Goal: Transaction & Acquisition: Subscribe to service/newsletter

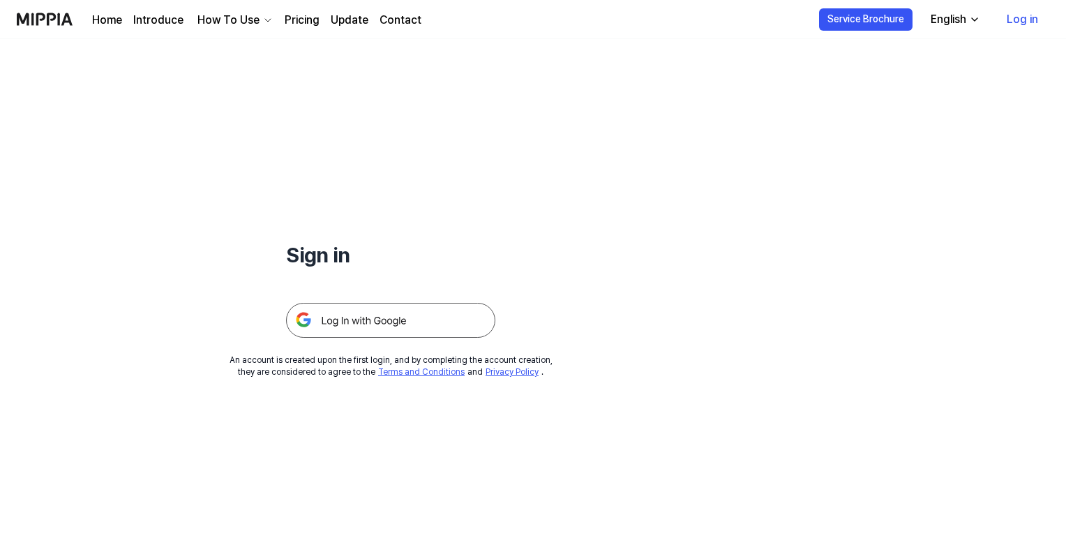
click at [1011, 16] on link "Log in" at bounding box center [1023, 19] width 54 height 39
click at [424, 308] on img at bounding box center [390, 320] width 209 height 35
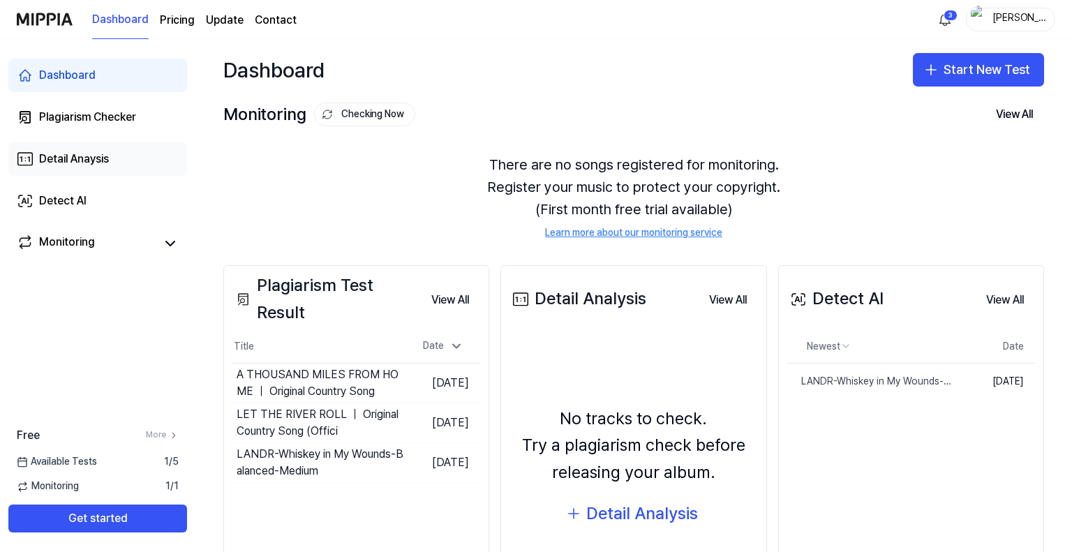
click at [54, 161] on div "Detail Anaysis" at bounding box center [74, 159] width 70 height 17
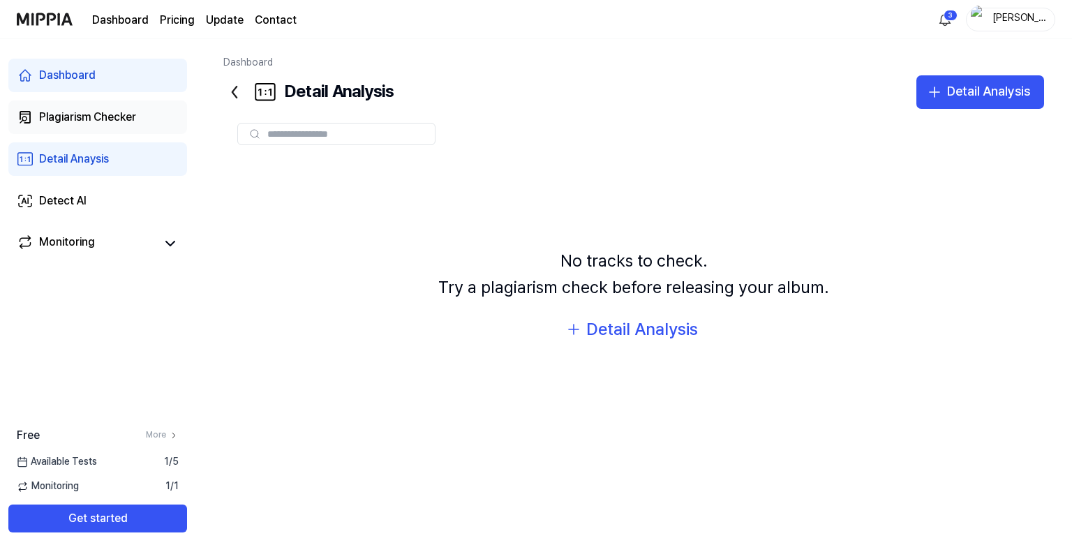
click at [92, 114] on div "Plagiarism Checker" at bounding box center [87, 117] width 97 height 17
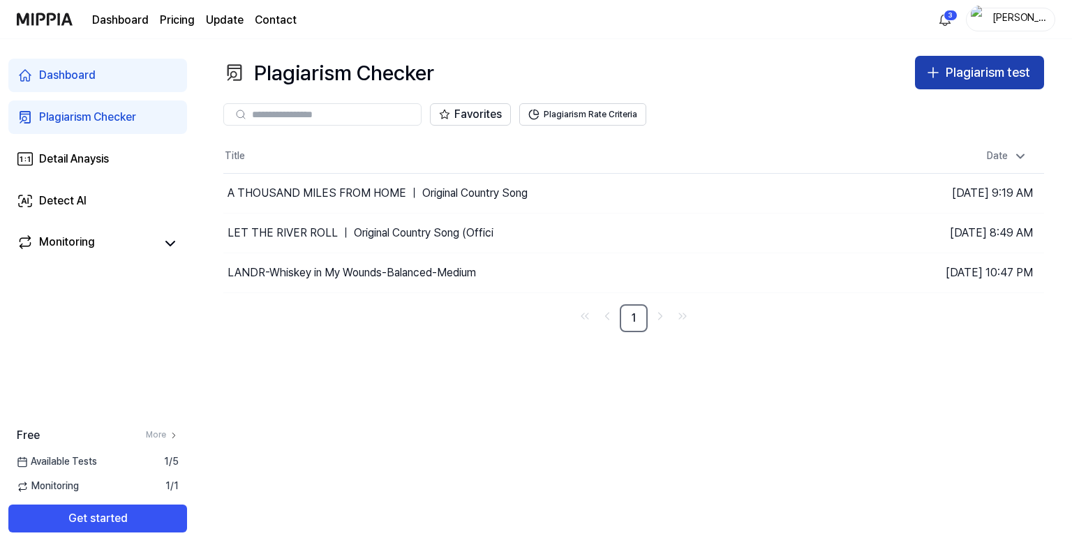
click at [985, 72] on div "Plagiarism test" at bounding box center [988, 73] width 84 height 20
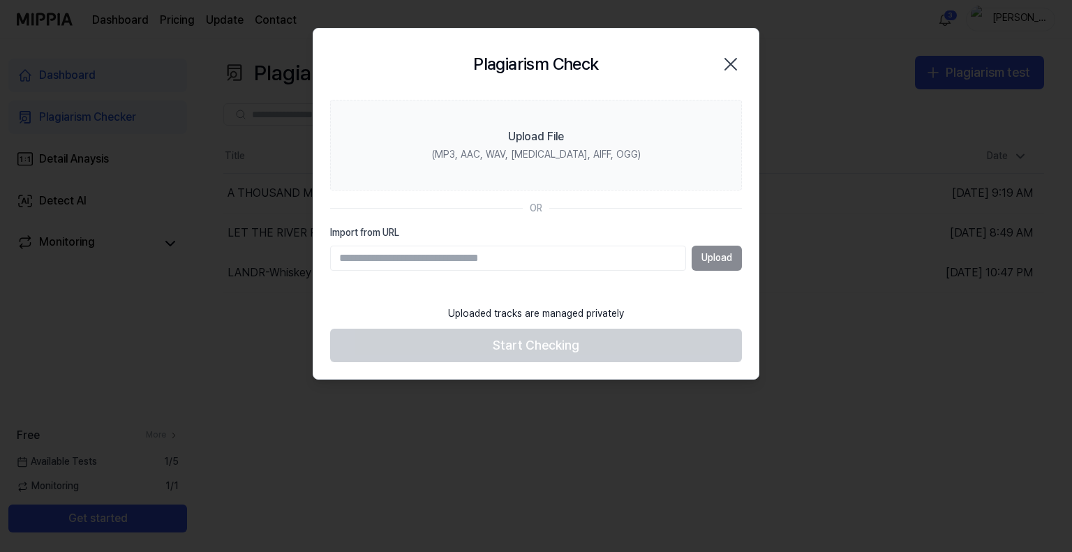
click at [440, 259] on input "Import from URL" at bounding box center [508, 258] width 356 height 25
type input "**********"
click at [706, 255] on button "Upload" at bounding box center [717, 258] width 50 height 25
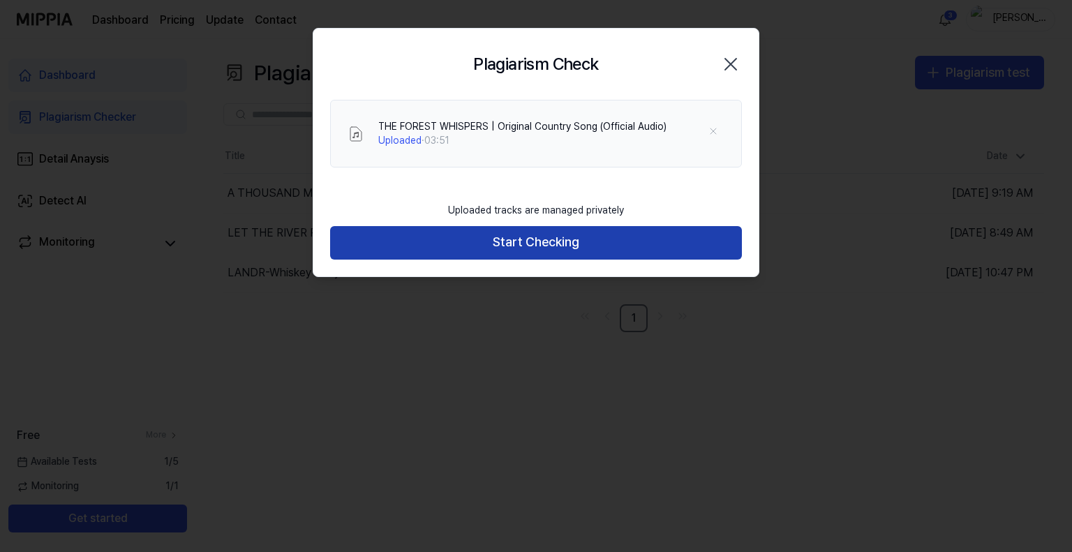
click at [511, 239] on button "Start Checking" at bounding box center [536, 242] width 412 height 33
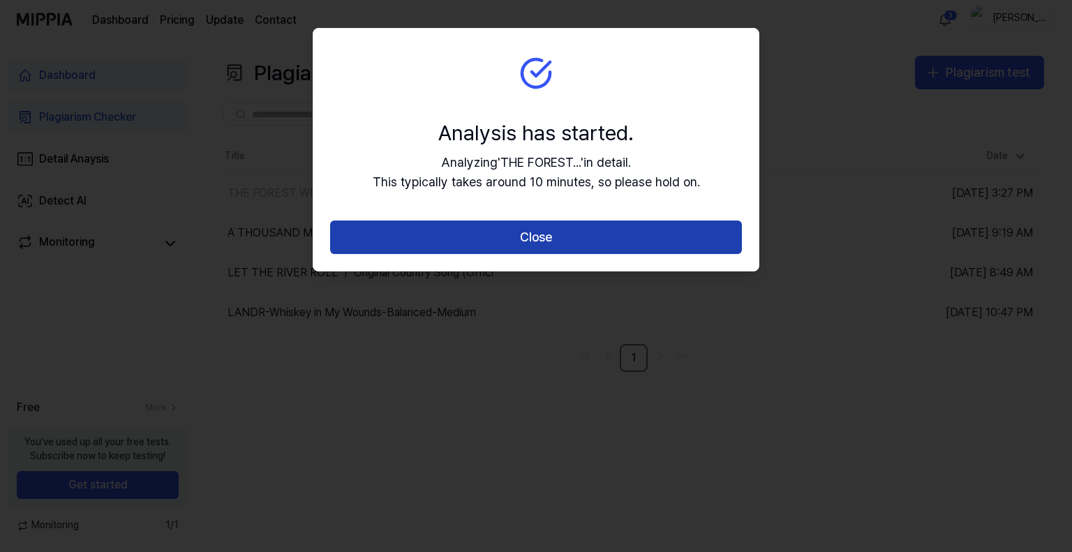
click at [490, 231] on button "Close" at bounding box center [536, 237] width 412 height 33
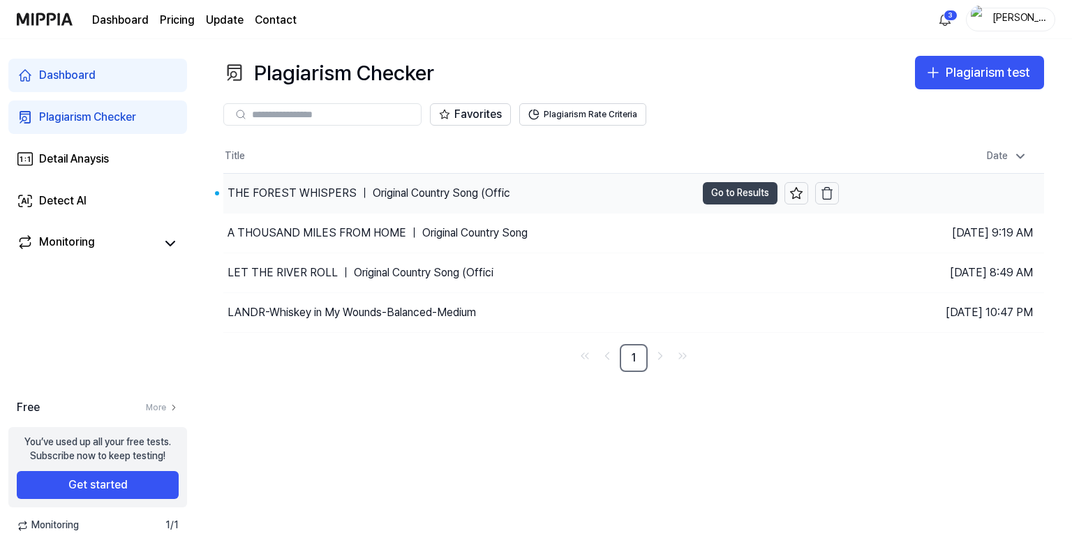
click at [717, 193] on button "Go to Results" at bounding box center [740, 193] width 75 height 22
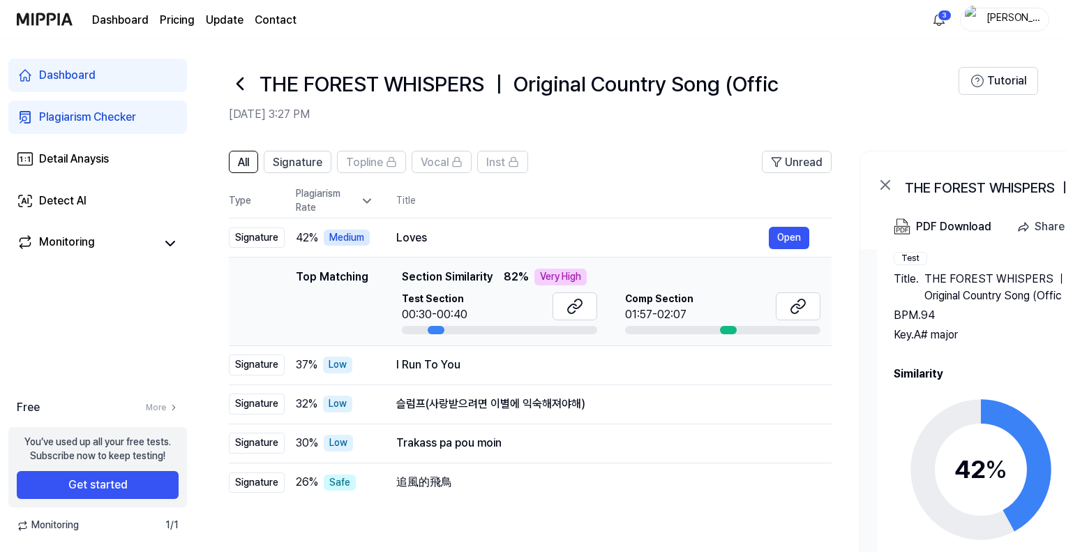
scroll to position [59, 0]
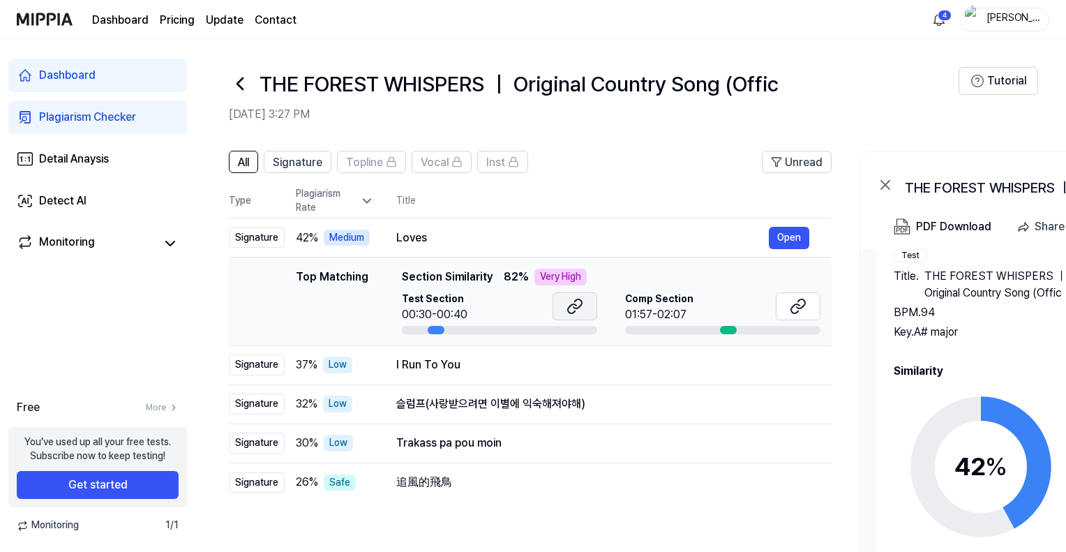
click at [574, 307] on icon at bounding box center [578, 303] width 8 height 9
click at [796, 301] on icon at bounding box center [798, 306] width 17 height 17
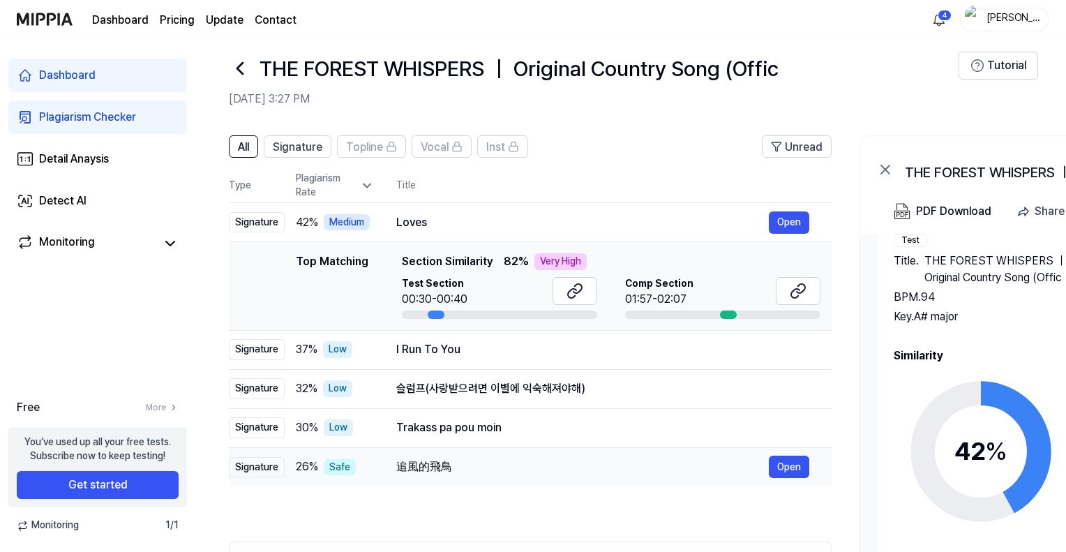
scroll to position [11, 0]
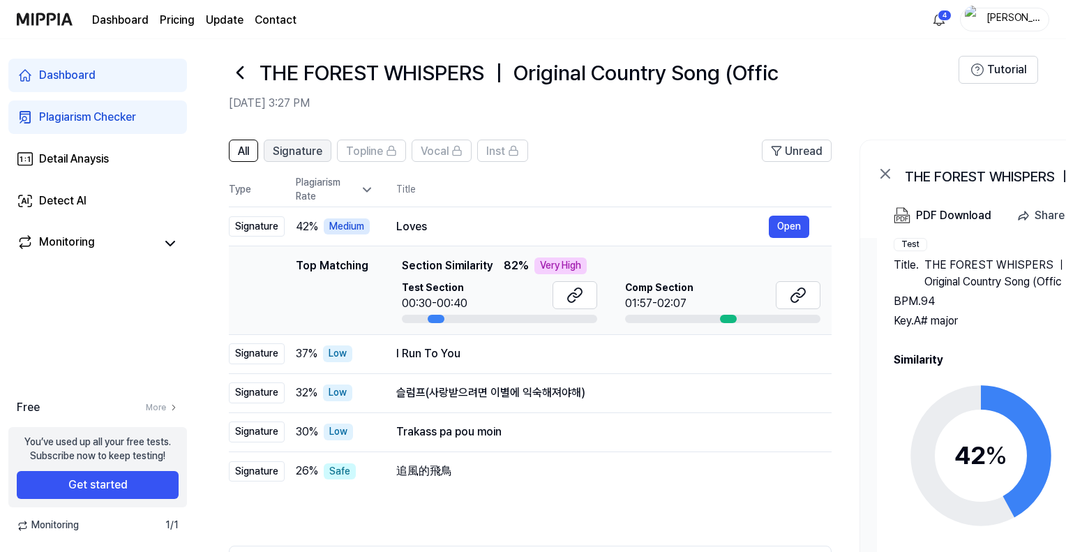
click at [302, 147] on span "Signature" at bounding box center [298, 151] width 50 height 17
click at [440, 348] on div "I Run To You" at bounding box center [582, 353] width 373 height 17
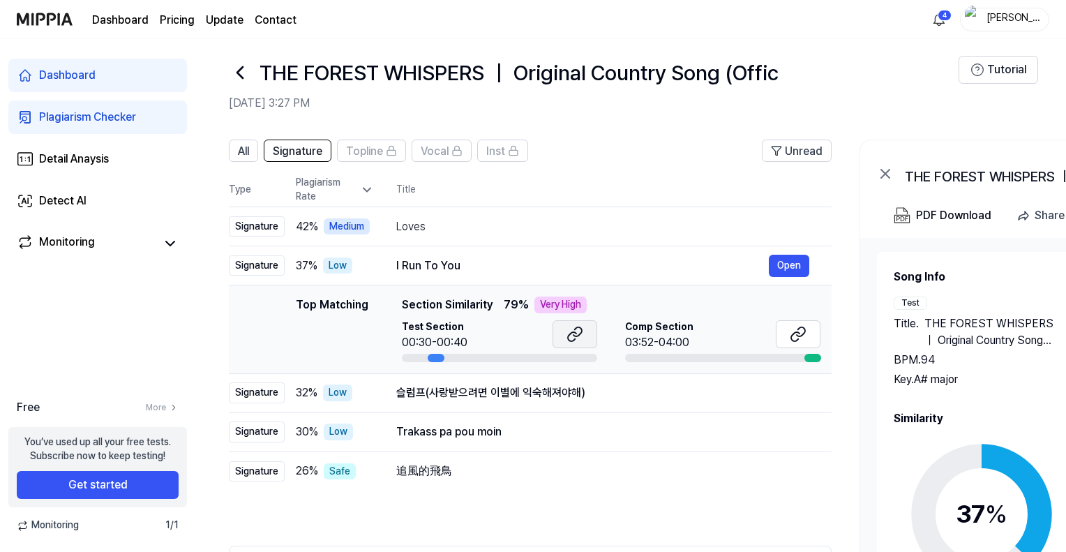
click at [570, 333] on icon at bounding box center [575, 334] width 17 height 17
click at [790, 334] on icon at bounding box center [798, 334] width 17 height 17
click at [350, 263] on div "Low" at bounding box center [337, 266] width 29 height 17
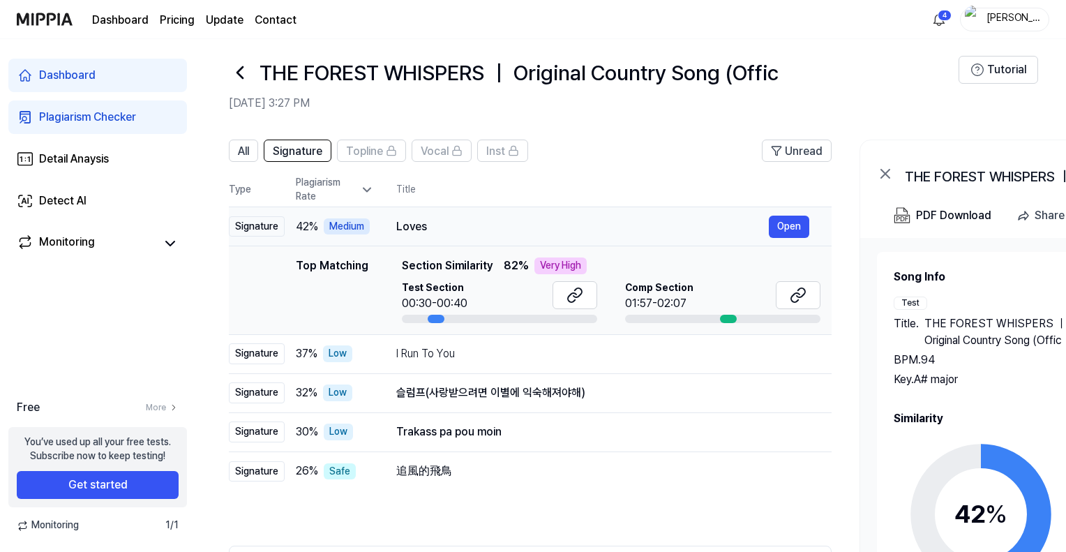
click at [344, 230] on div "Medium" at bounding box center [347, 226] width 46 height 17
click at [416, 223] on div "Loves" at bounding box center [582, 226] width 373 height 17
click at [419, 470] on div "追風的飛鳥" at bounding box center [582, 471] width 373 height 17
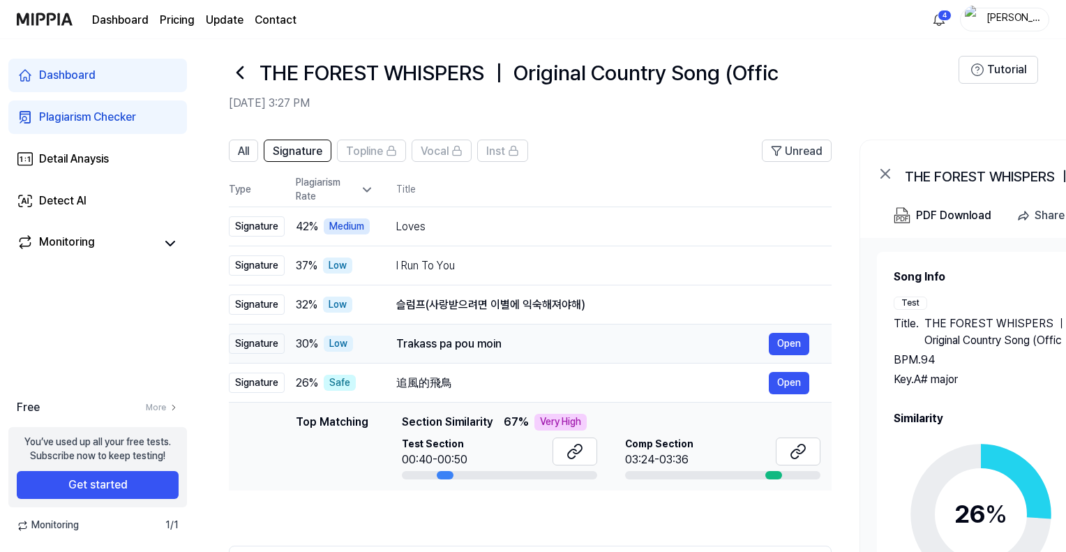
click at [424, 345] on div "Trakass pa pou moin" at bounding box center [582, 344] width 373 height 17
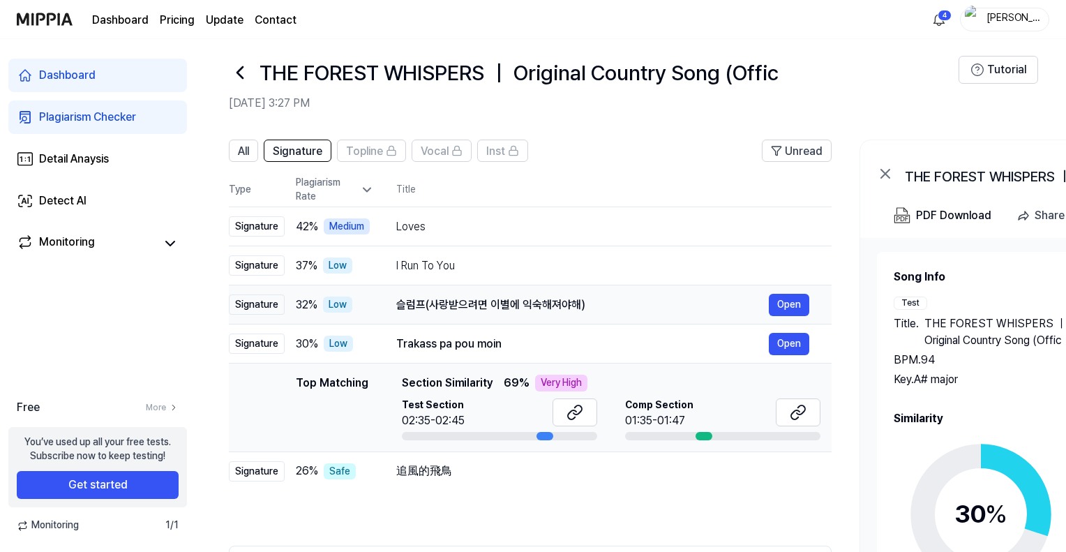
click at [429, 308] on div "슬럼프(사랑받으려면 이별에 익숙해져야해)" at bounding box center [582, 305] width 373 height 17
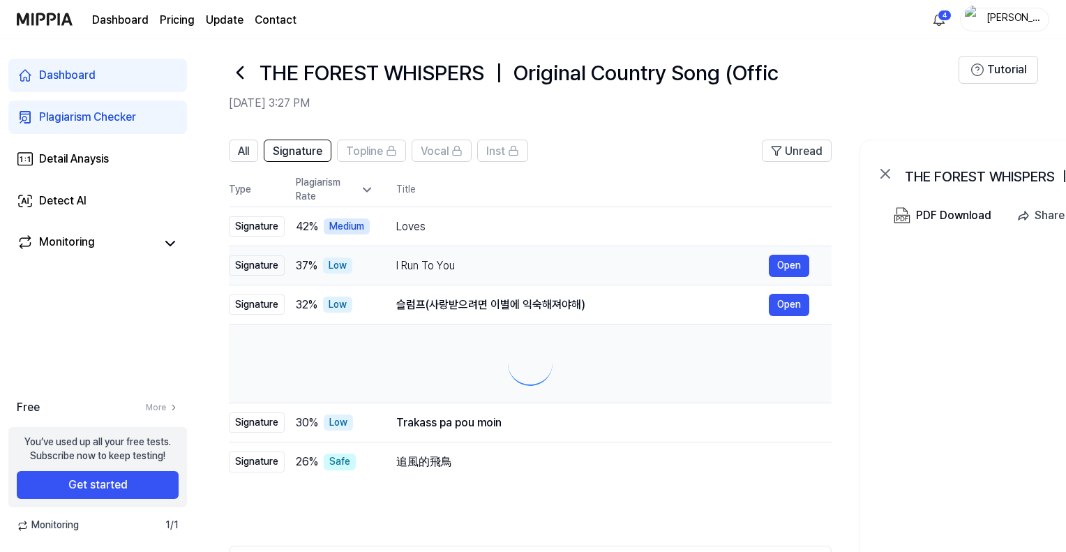
click at [414, 274] on div "I Run To You Open" at bounding box center [602, 266] width 413 height 22
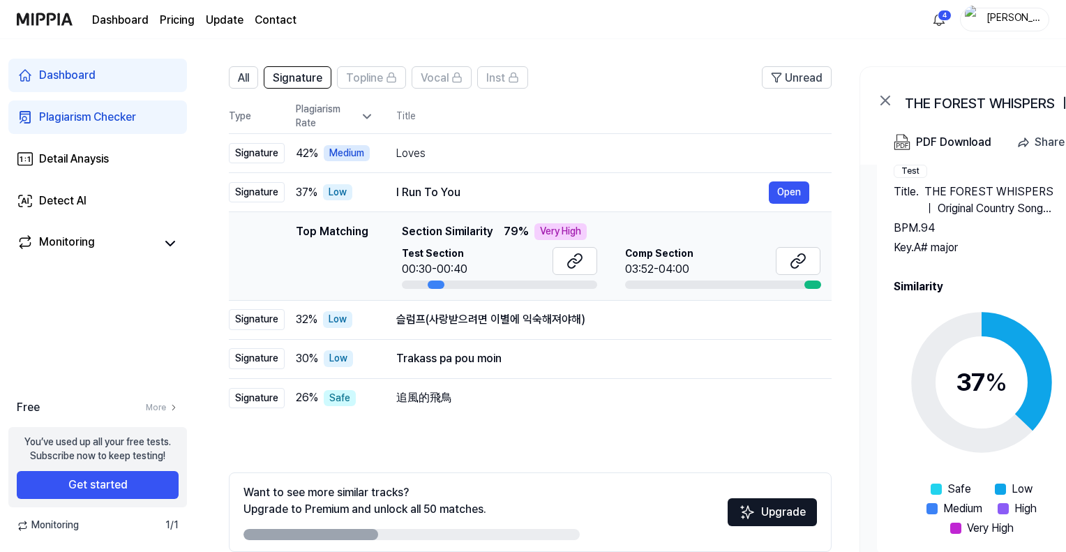
scroll to position [81, 0]
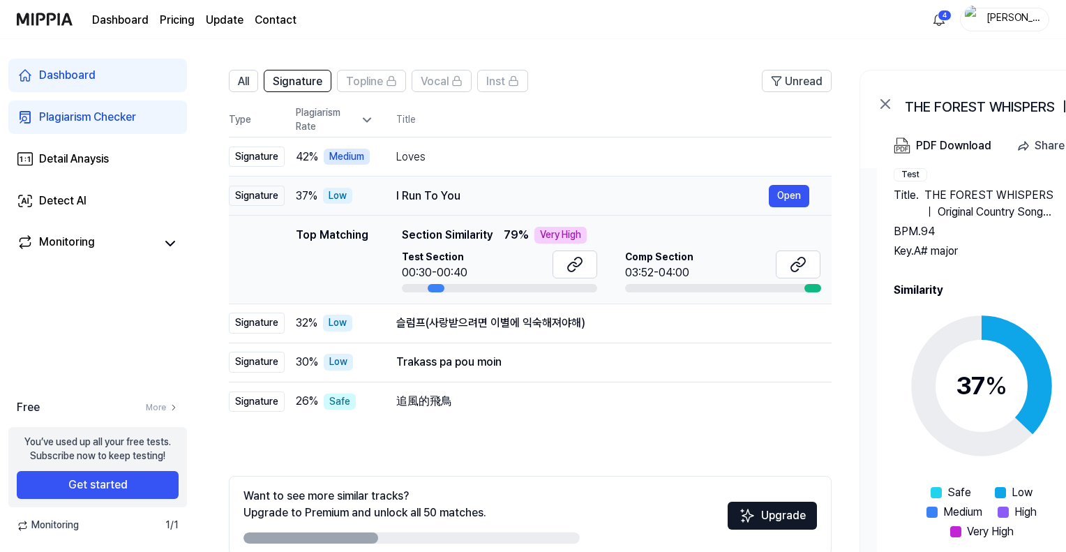
click at [338, 192] on div "Low" at bounding box center [337, 196] width 29 height 17
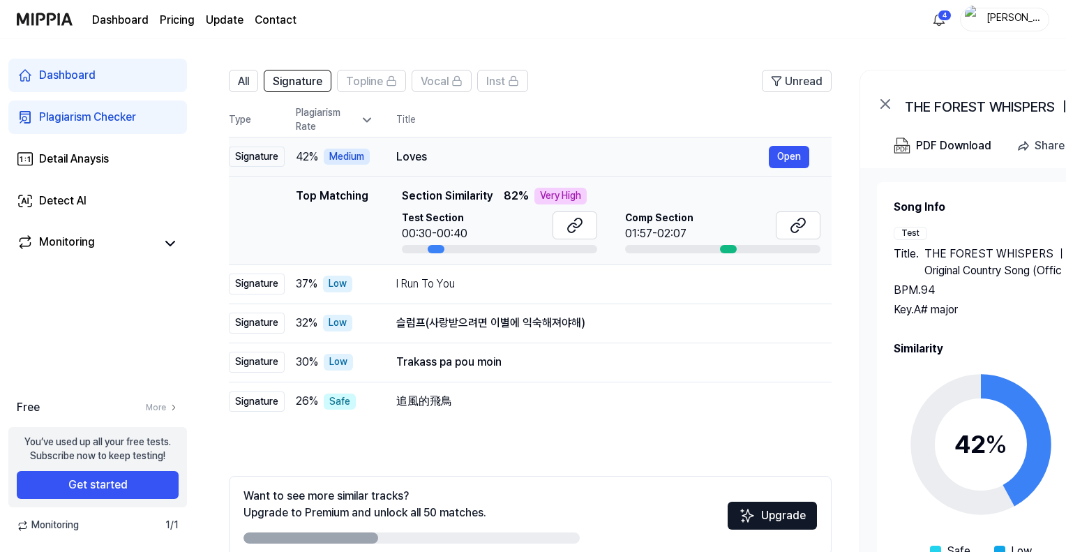
click at [346, 155] on div "Medium" at bounding box center [347, 157] width 46 height 17
click at [512, 154] on div "Loves" at bounding box center [582, 157] width 373 height 17
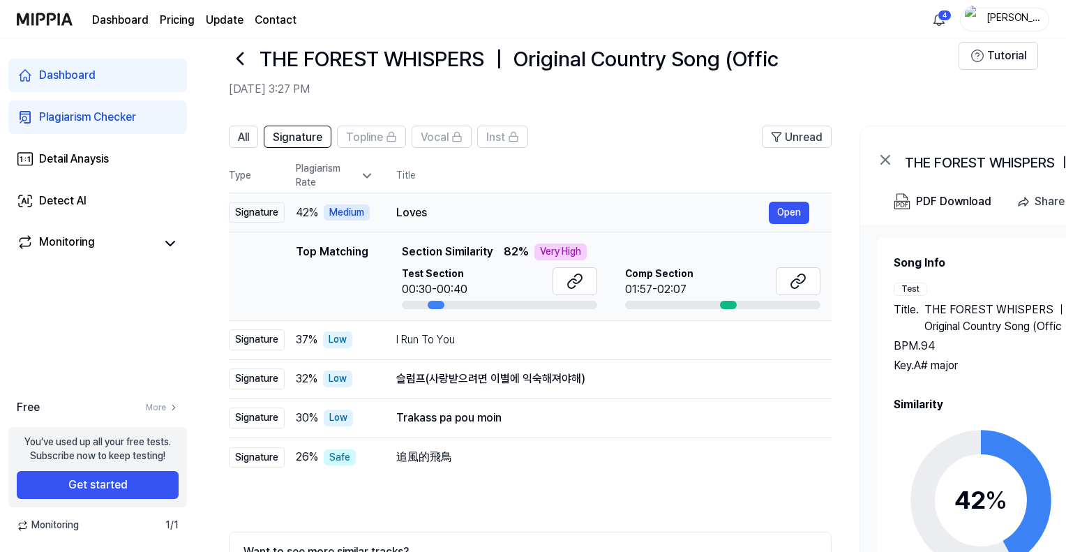
scroll to position [0, 0]
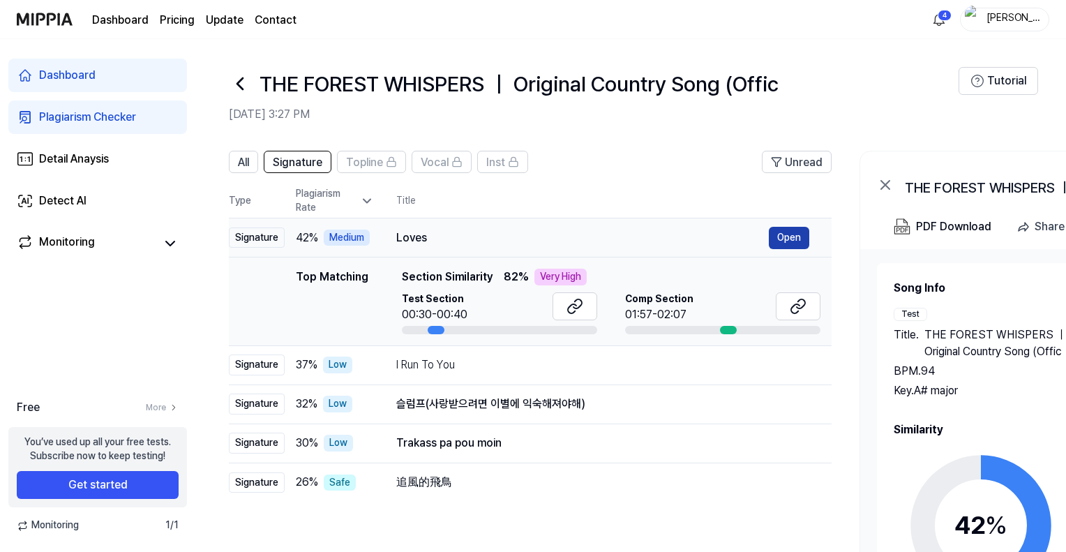
click at [796, 233] on button "Open" at bounding box center [789, 238] width 40 height 22
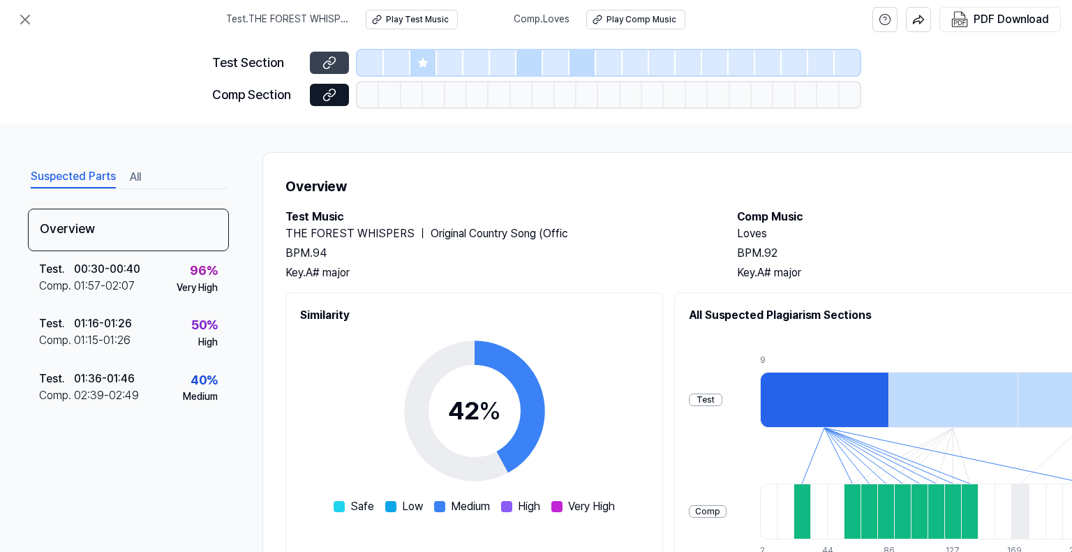
click at [329, 62] on icon at bounding box center [329, 63] width 14 height 14
click at [321, 89] on button at bounding box center [329, 95] width 39 height 22
click at [22, 21] on icon at bounding box center [25, 19] width 8 height 8
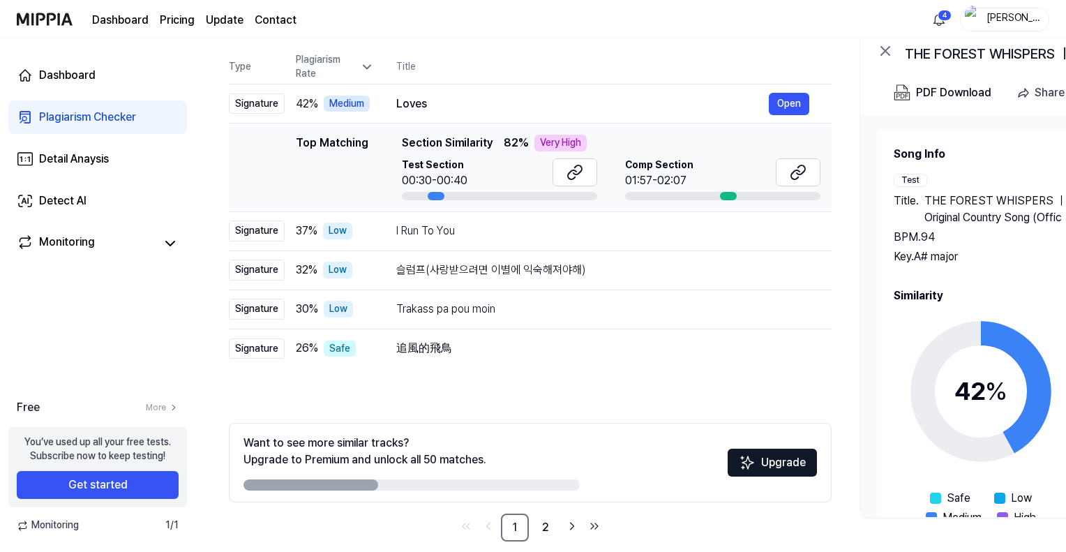
scroll to position [140, 0]
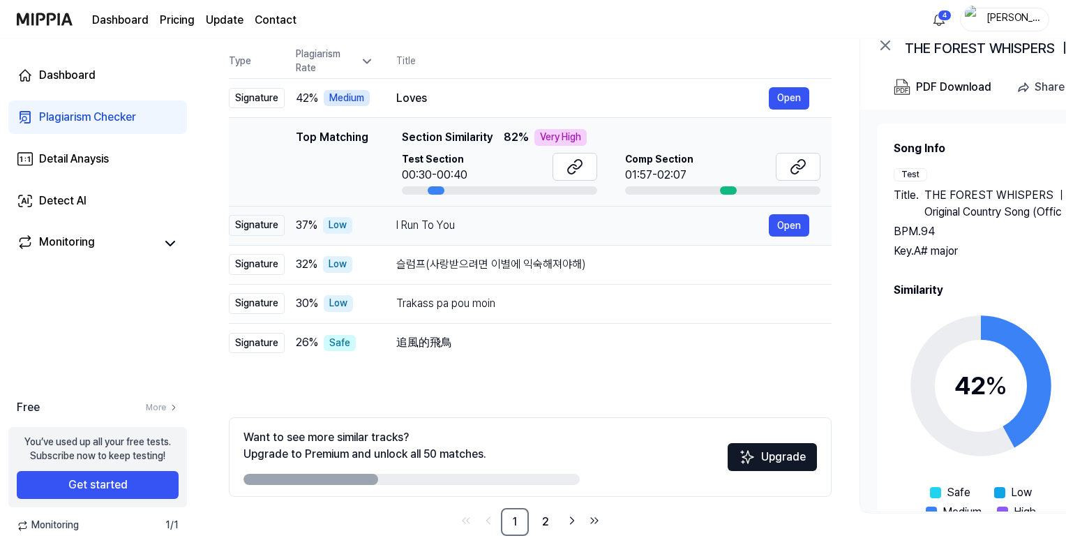
click at [466, 228] on div "I Run To You" at bounding box center [582, 225] width 373 height 17
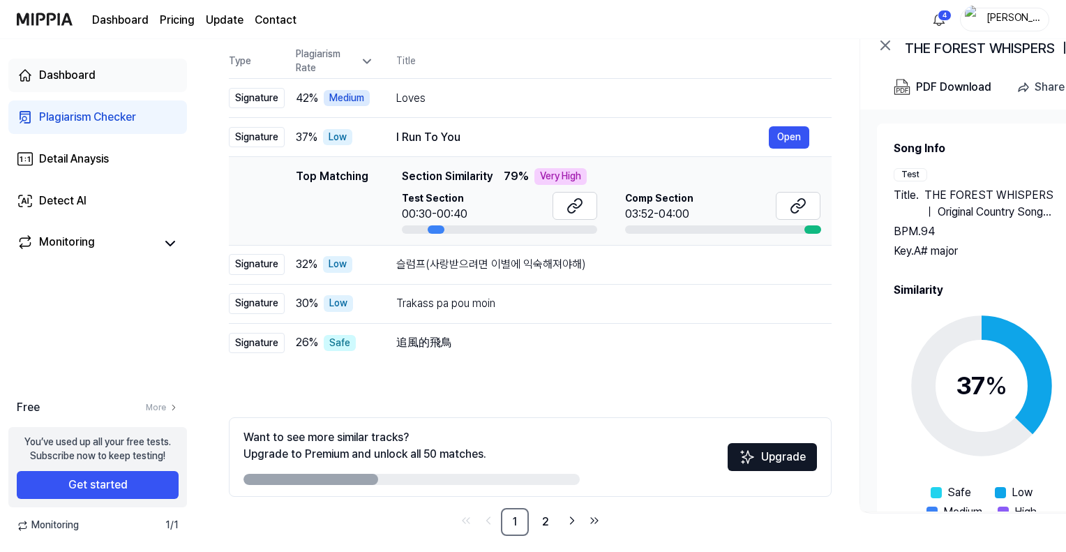
click at [64, 75] on div "Dashboard" at bounding box center [67, 75] width 57 height 17
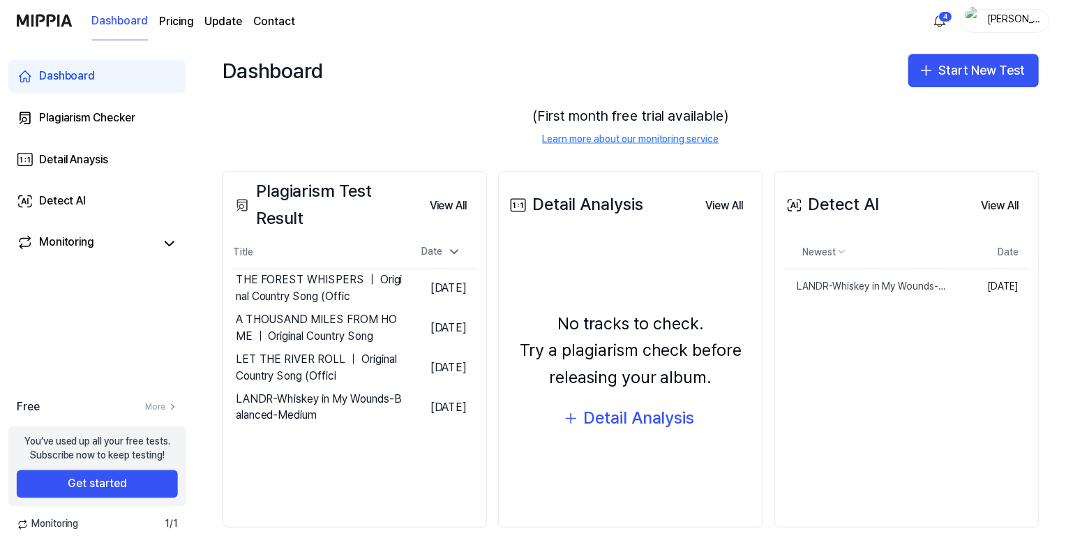
scroll to position [98, 0]
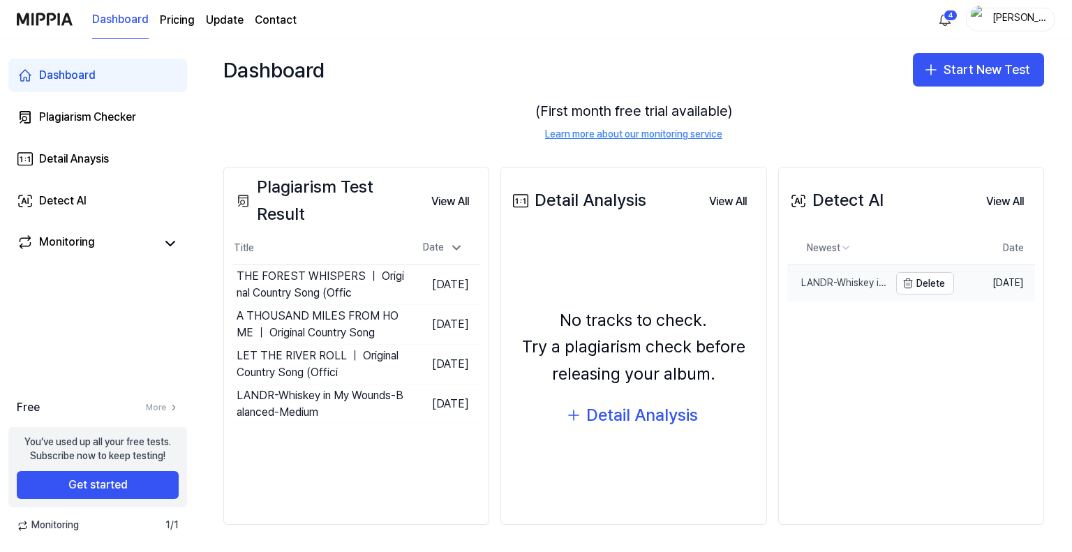
click at [824, 281] on div "LANDR-Whiskey in My Wounds-Balanced-Medium" at bounding box center [838, 283] width 102 height 14
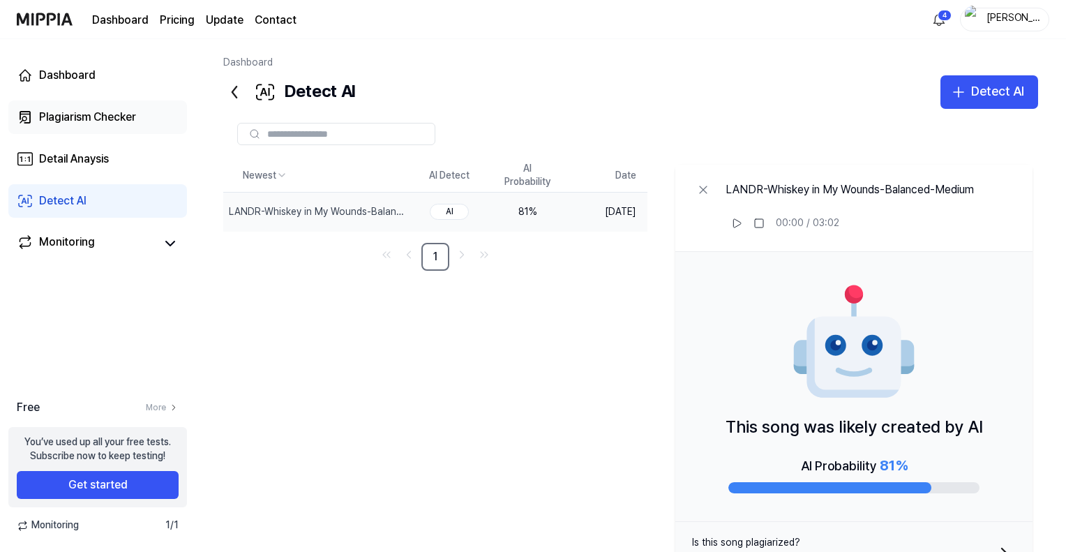
click at [65, 117] on div "Plagiarism Checker" at bounding box center [87, 117] width 97 height 17
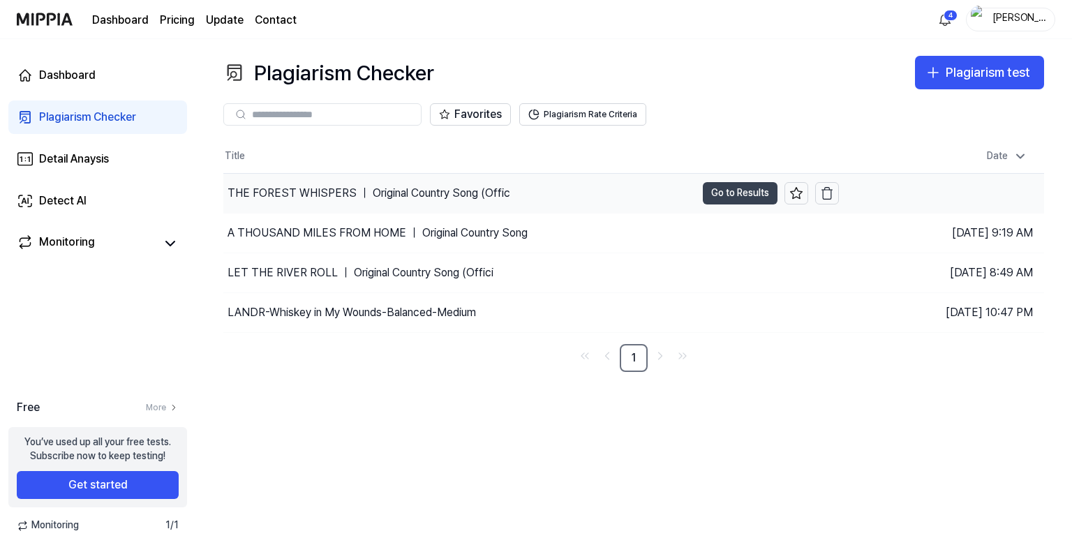
click at [740, 195] on button "Go to Results" at bounding box center [740, 193] width 75 height 22
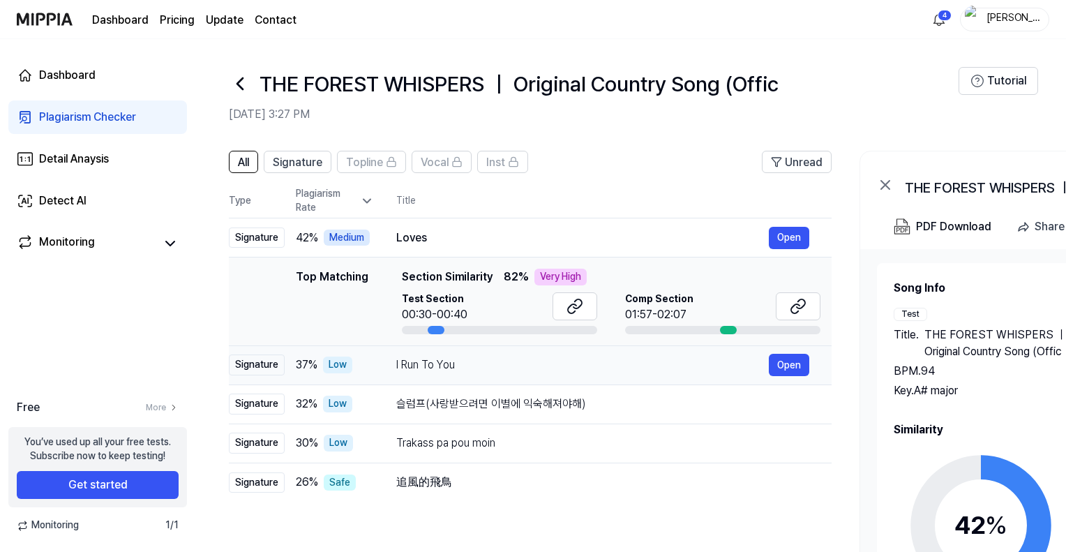
click at [440, 373] on div "I Run To You Open" at bounding box center [602, 365] width 413 height 22
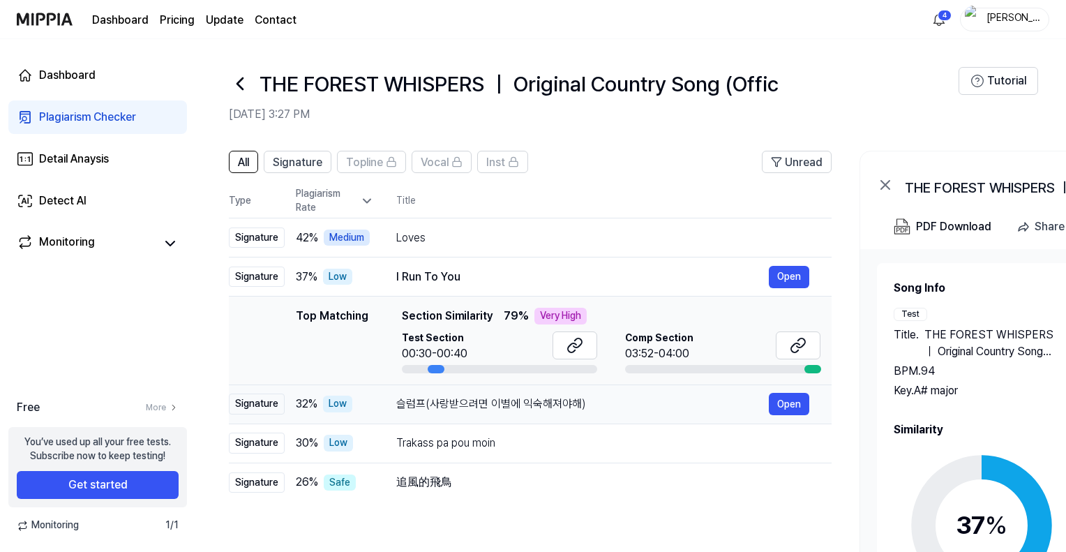
click at [468, 410] on div "슬럼프(사랑받으려면 이별에 익숙해져야해)" at bounding box center [582, 404] width 373 height 17
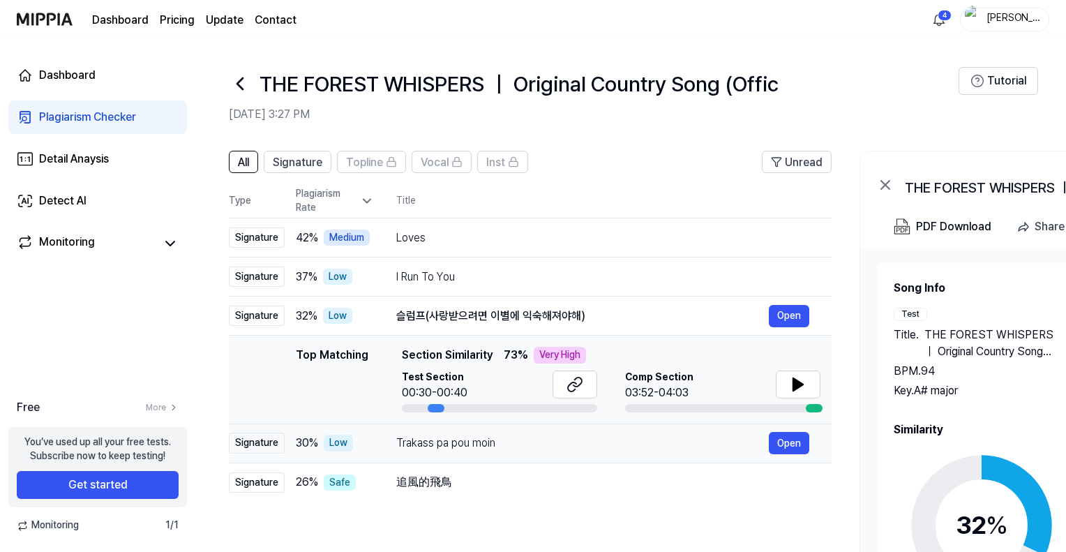
click at [474, 443] on div "Trakass pa pou moin" at bounding box center [582, 443] width 373 height 17
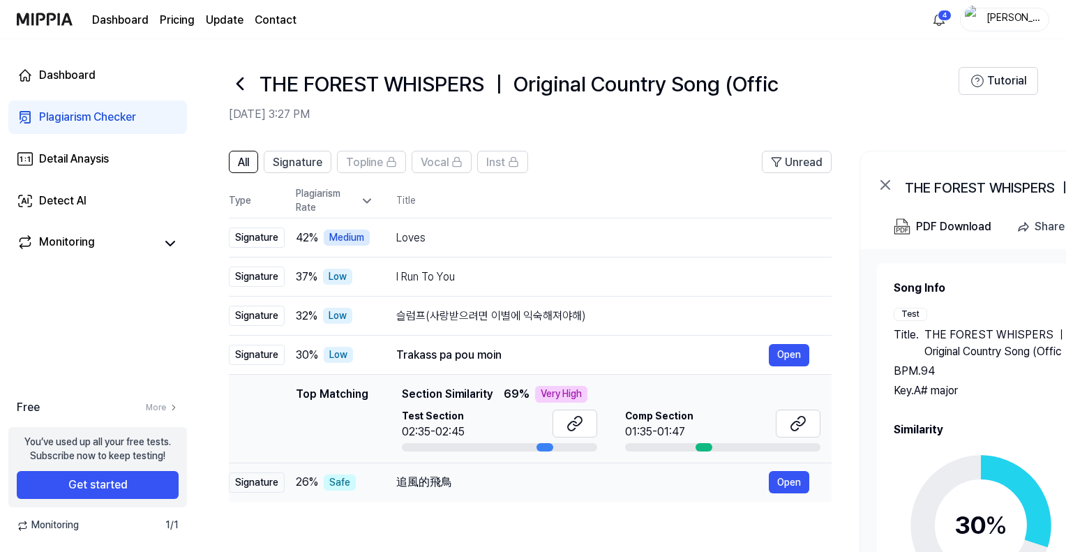
click at [461, 487] on div "追風的飛鳥" at bounding box center [582, 482] width 373 height 17
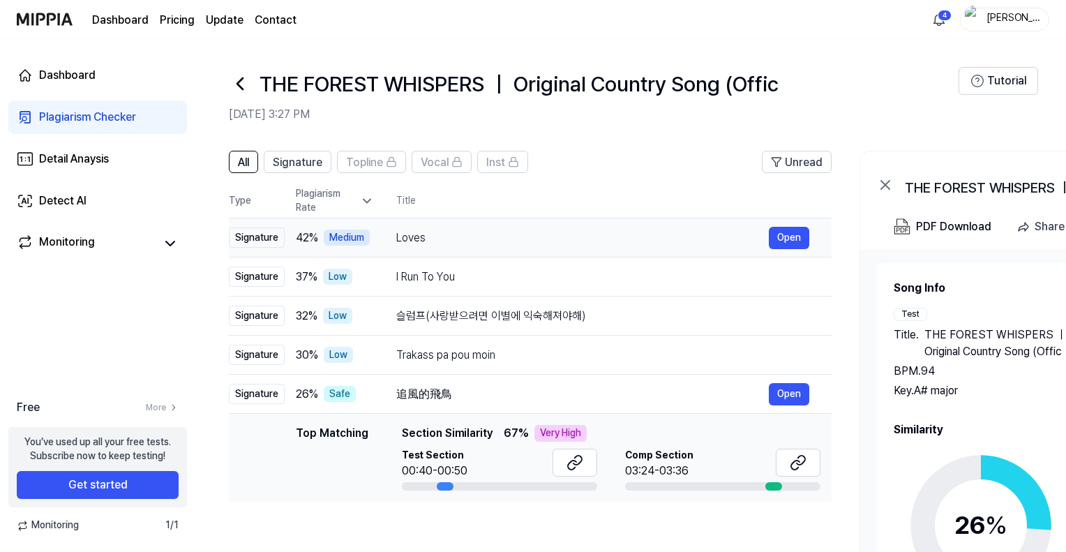
click at [440, 239] on div "Loves" at bounding box center [582, 238] width 373 height 17
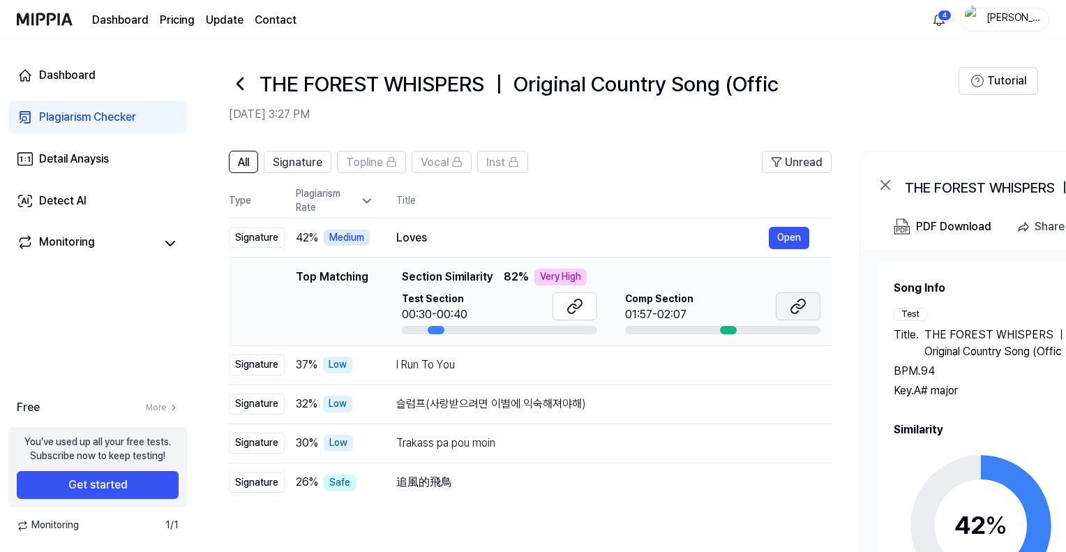
click at [794, 304] on icon at bounding box center [795, 308] width 8 height 9
click at [81, 69] on div "Dashboard" at bounding box center [67, 75] width 57 height 17
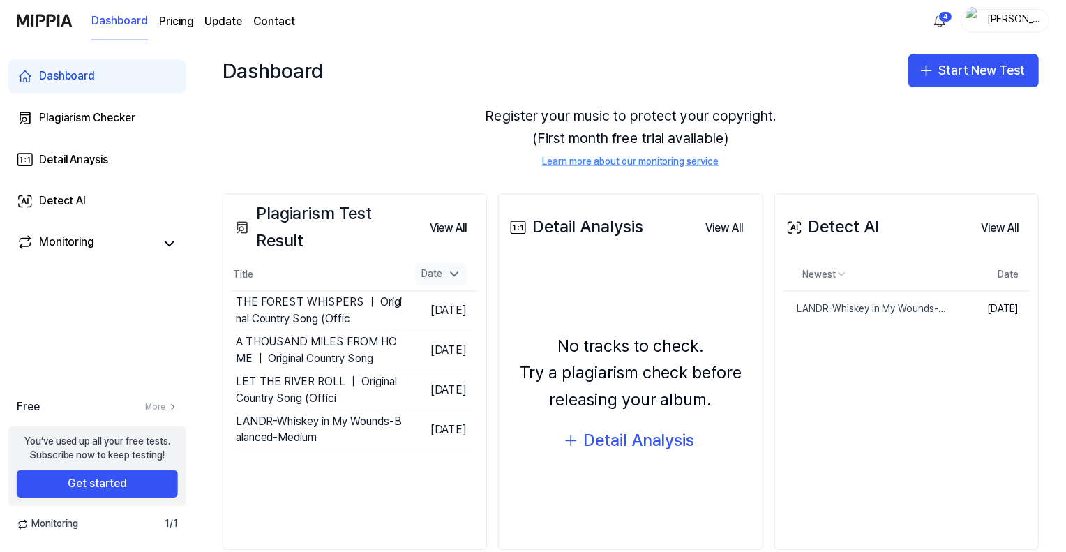
scroll to position [98, 0]
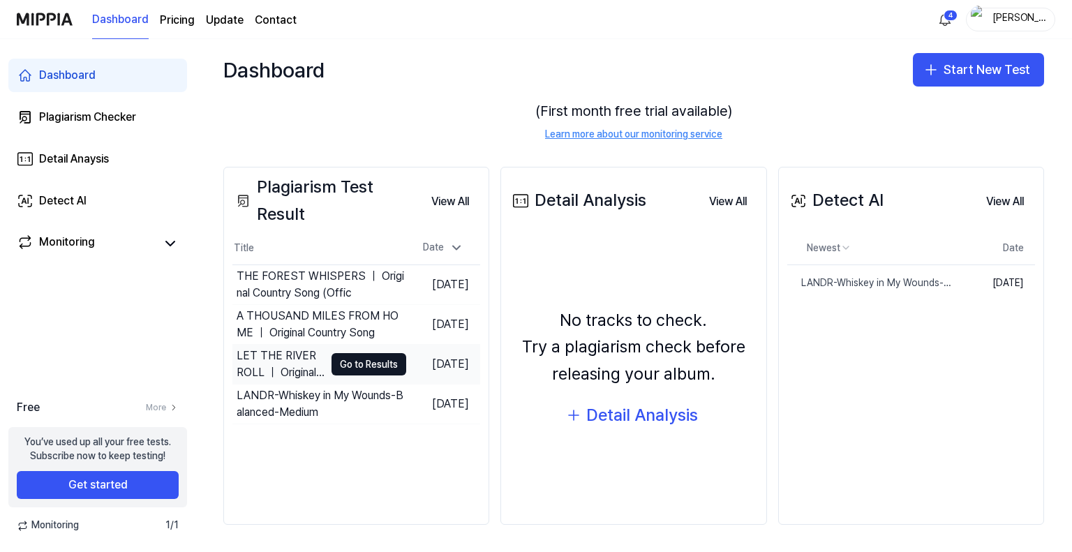
click at [283, 354] on div "LET THE RIVER ROLL ｜ Original Country Song (Offici" at bounding box center [281, 364] width 88 height 33
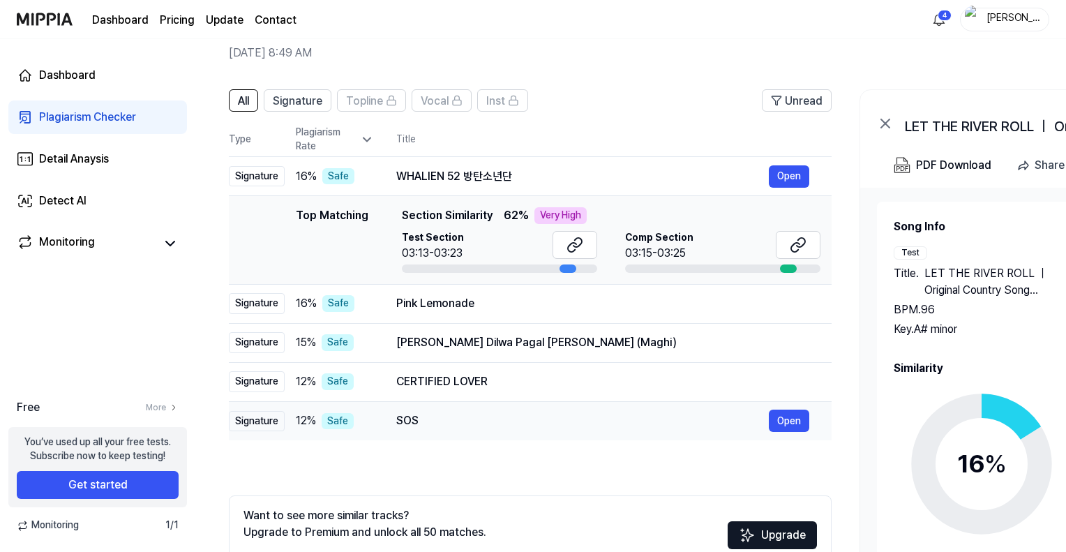
scroll to position [70, 0]
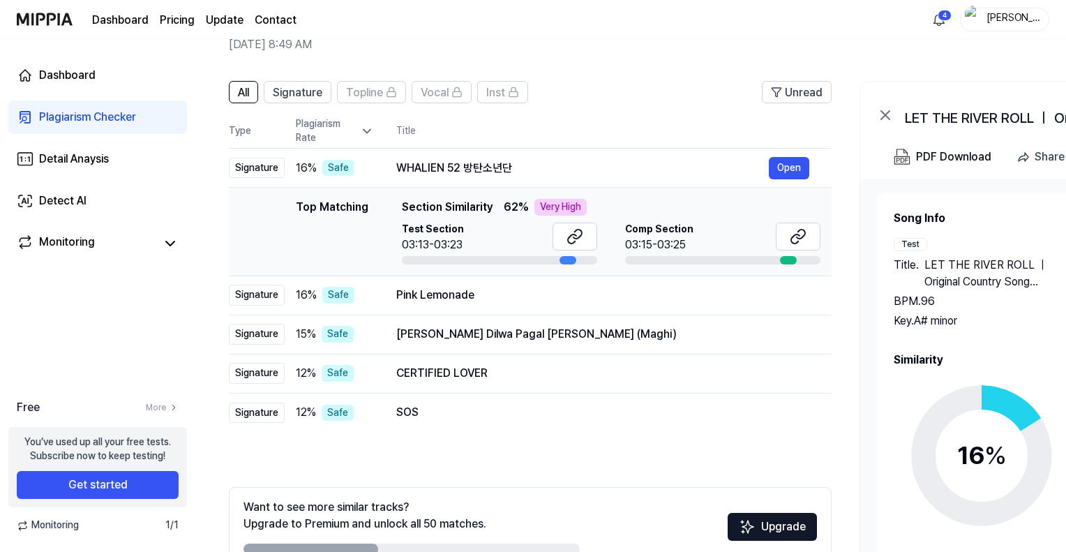
click at [892, 407] on div "Song Info Test Title . LET THE RIVER ROLL ｜ Original Country Song (Offici BPM. …" at bounding box center [1076, 409] width 398 height 433
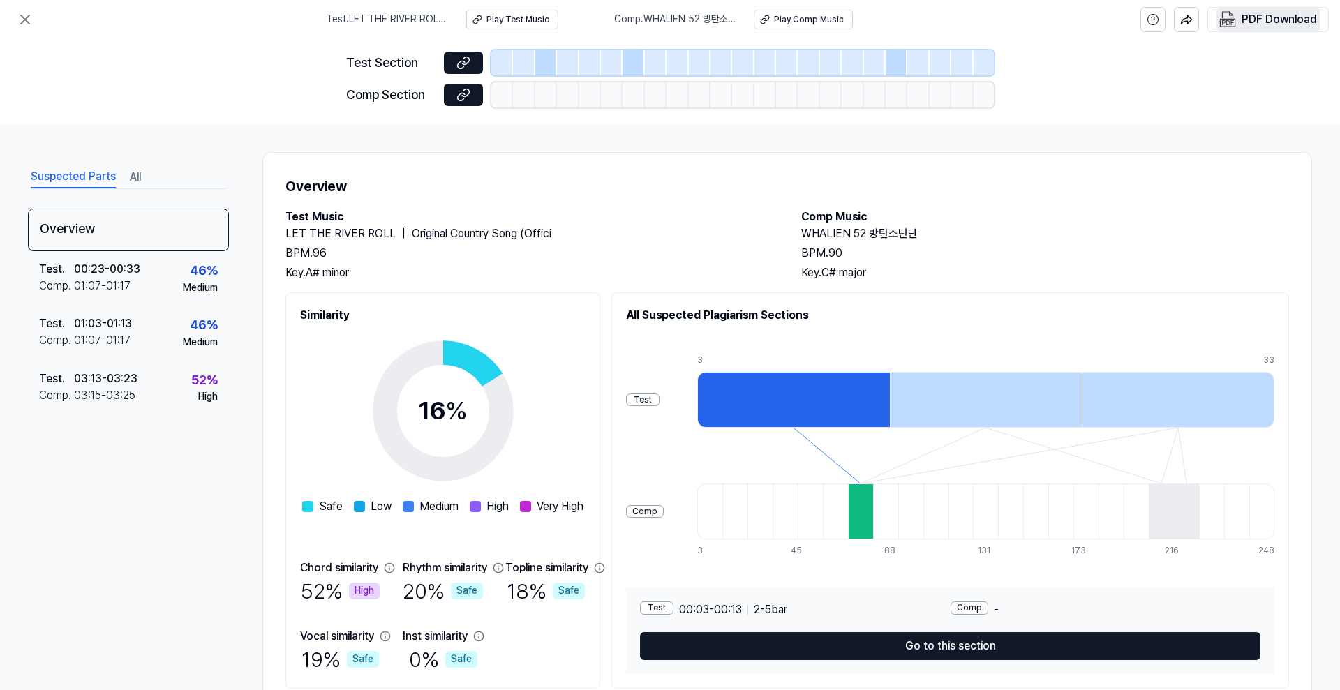
click at [1071, 15] on div "PDF Download" at bounding box center [1279, 19] width 75 height 18
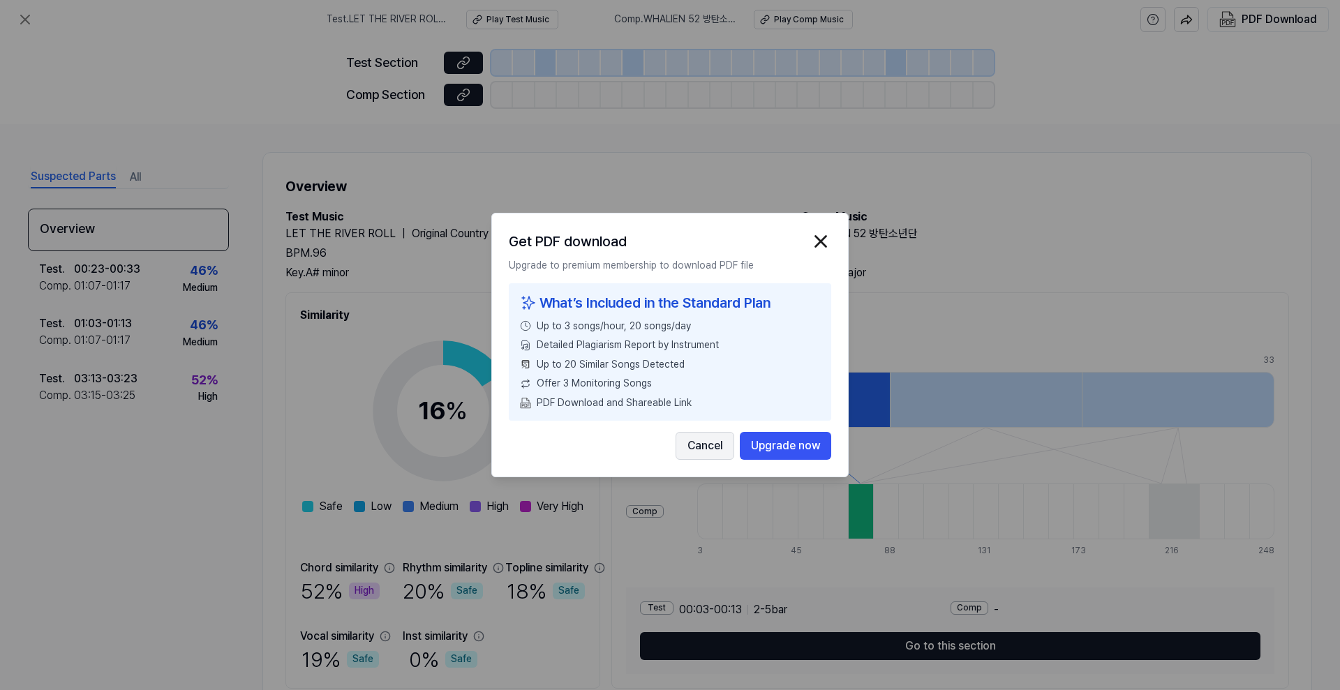
click at [701, 441] on button "Cancel" at bounding box center [705, 446] width 59 height 28
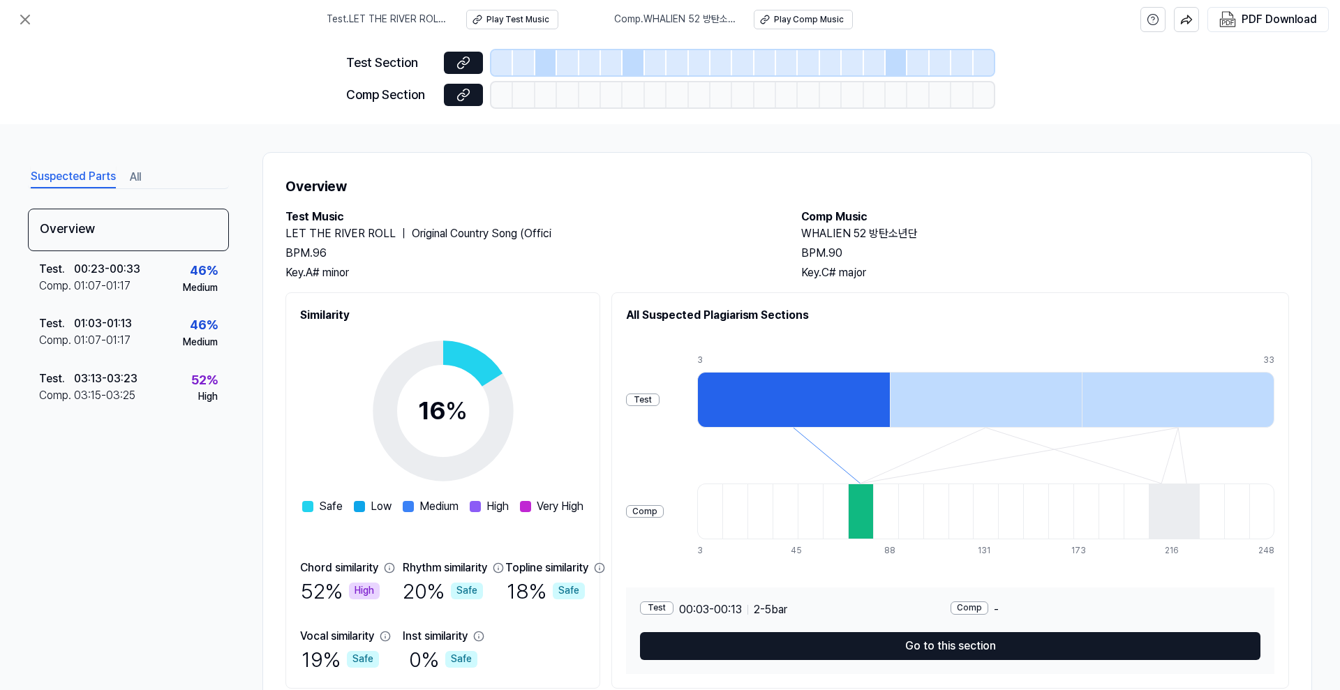
click at [135, 173] on button "All" at bounding box center [135, 177] width 11 height 22
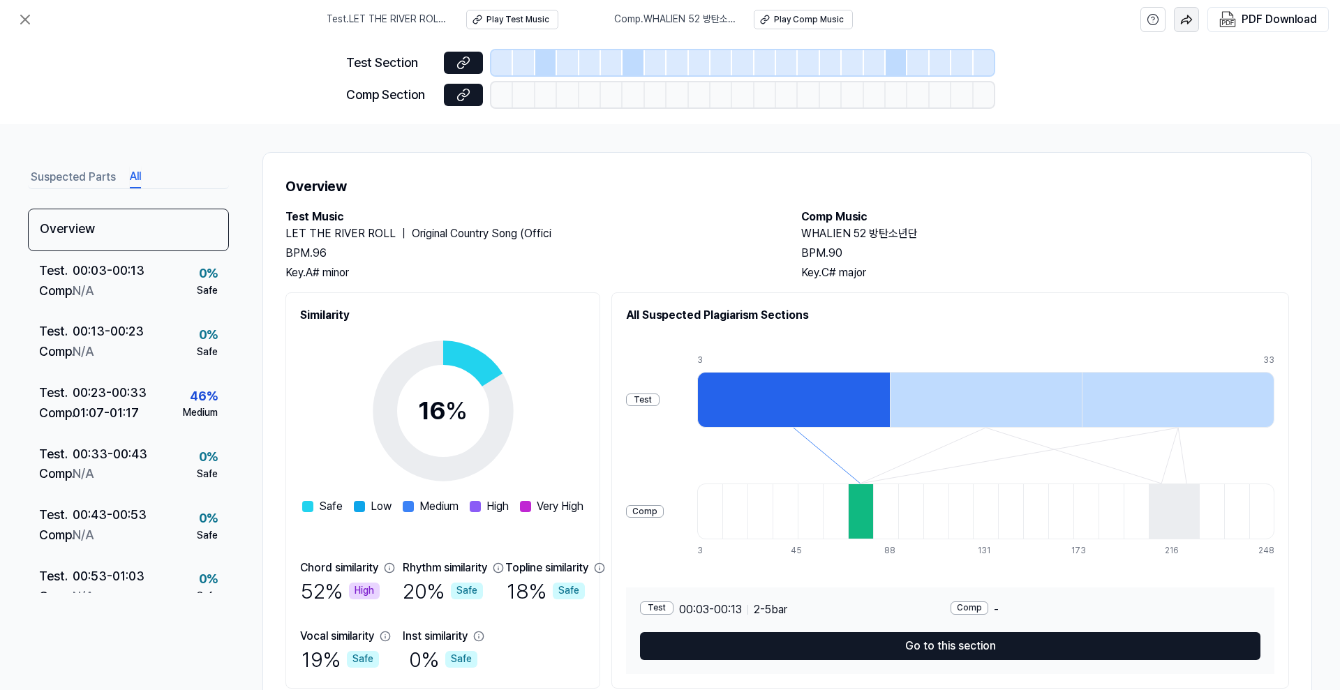
click at [1071, 22] on img "button" at bounding box center [1186, 19] width 13 height 13
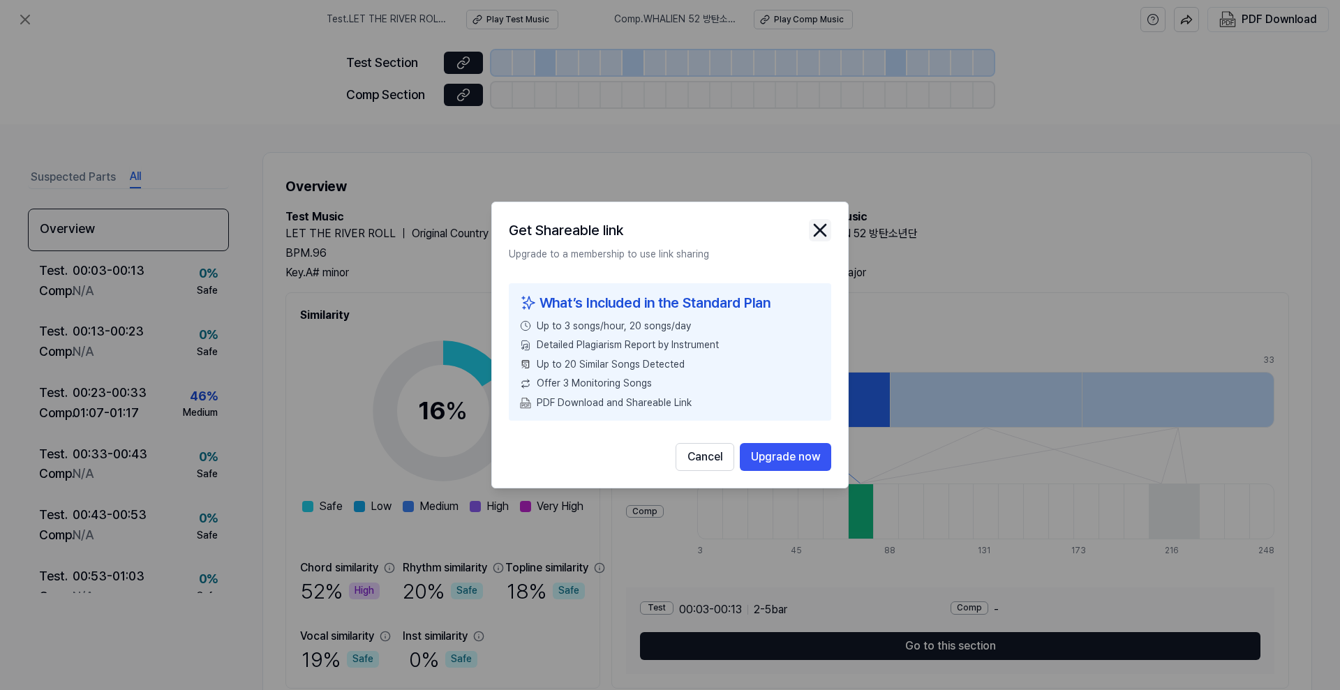
click at [816, 230] on icon "close modal" at bounding box center [820, 230] width 22 height 22
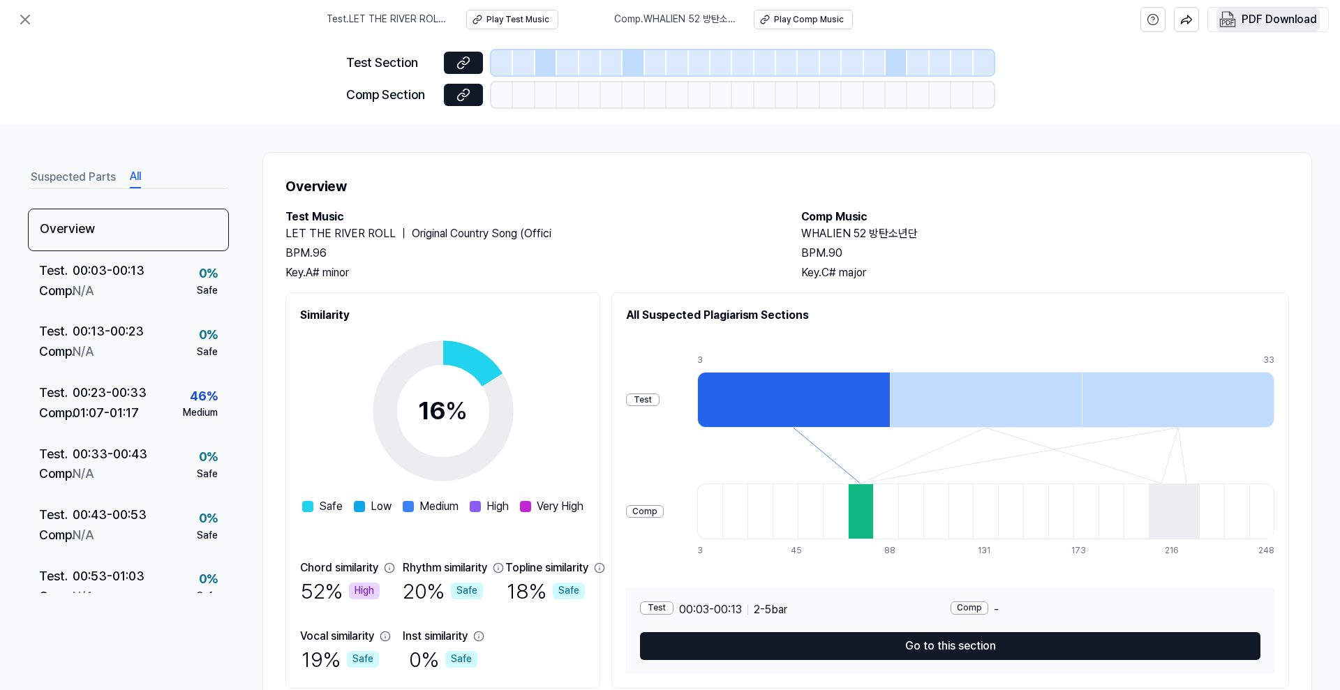
click at [1071, 21] on img "button" at bounding box center [1227, 19] width 17 height 17
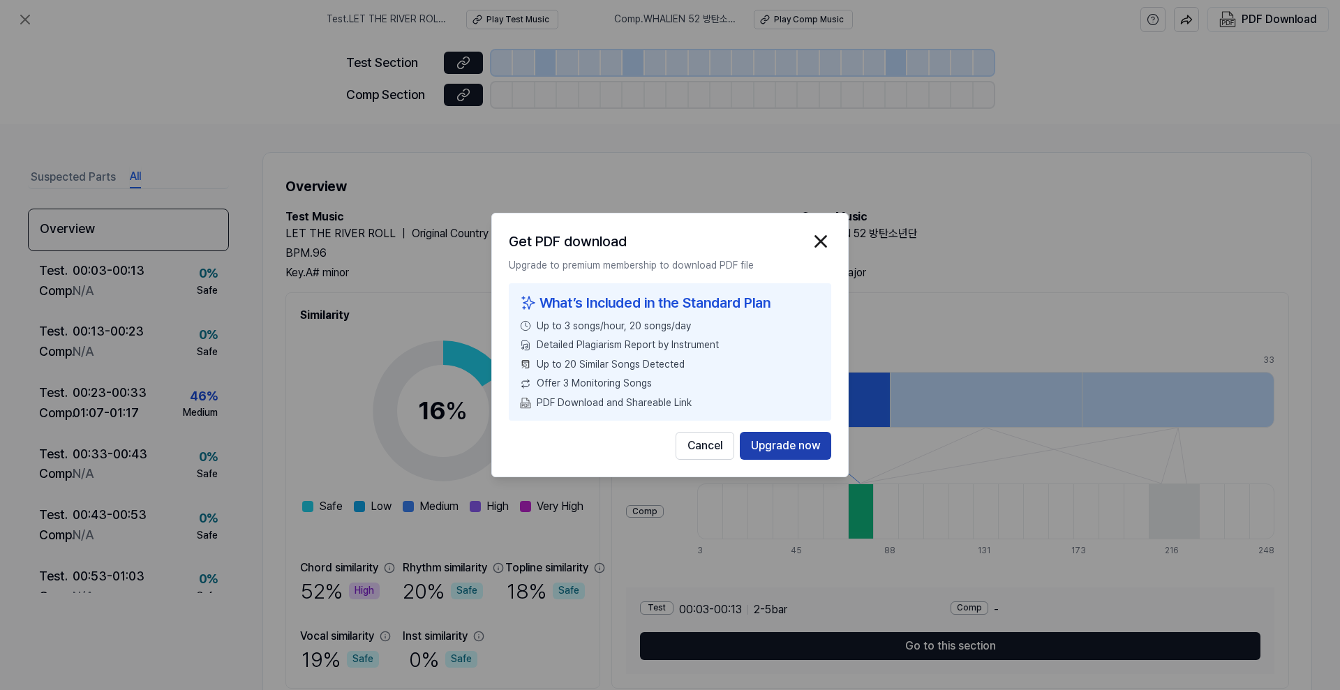
click at [770, 442] on button "Upgrade now" at bounding box center [785, 446] width 91 height 28
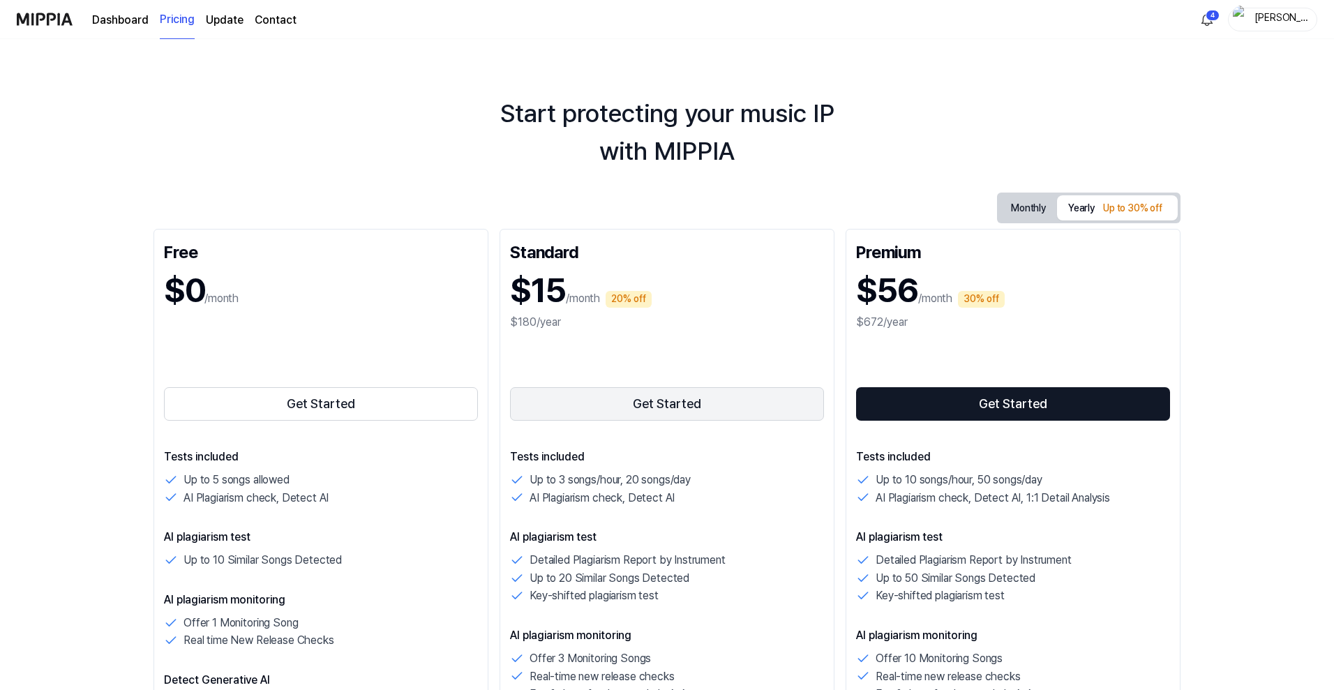
click at [644, 403] on button "Get Started" at bounding box center [667, 403] width 314 height 33
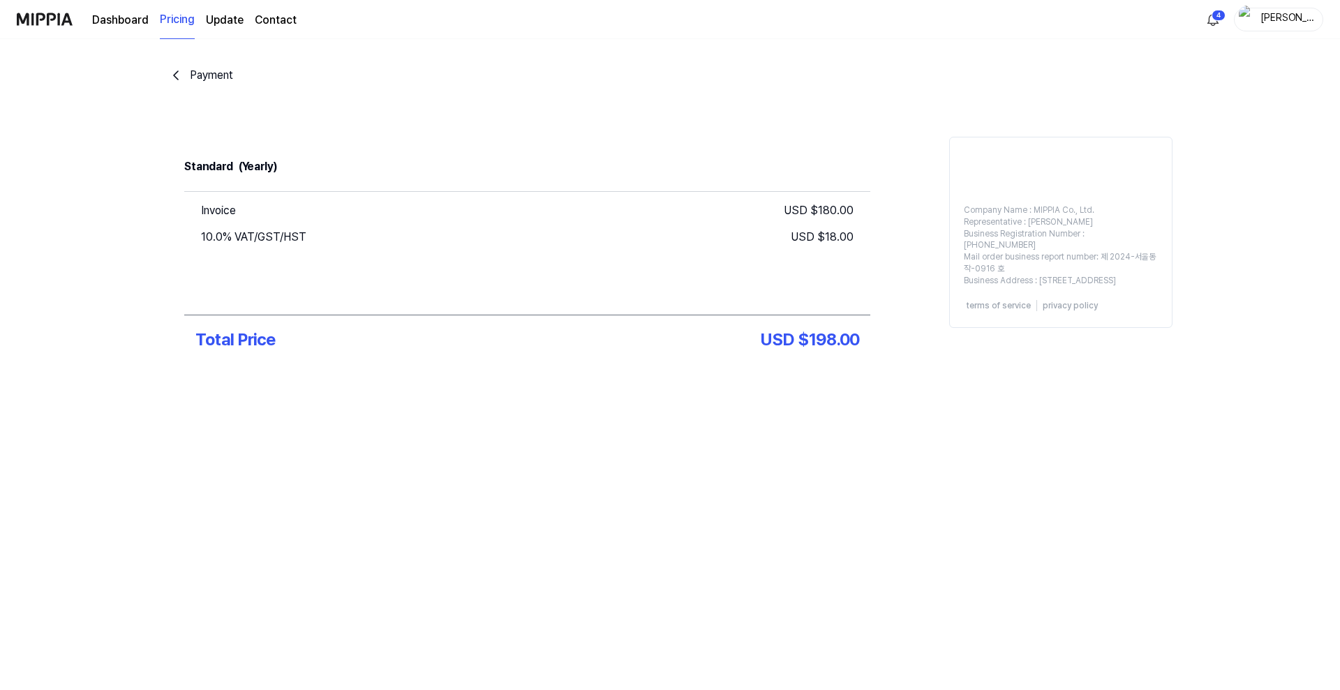
click at [198, 80] on div "Payment" at bounding box center [211, 75] width 43 height 17
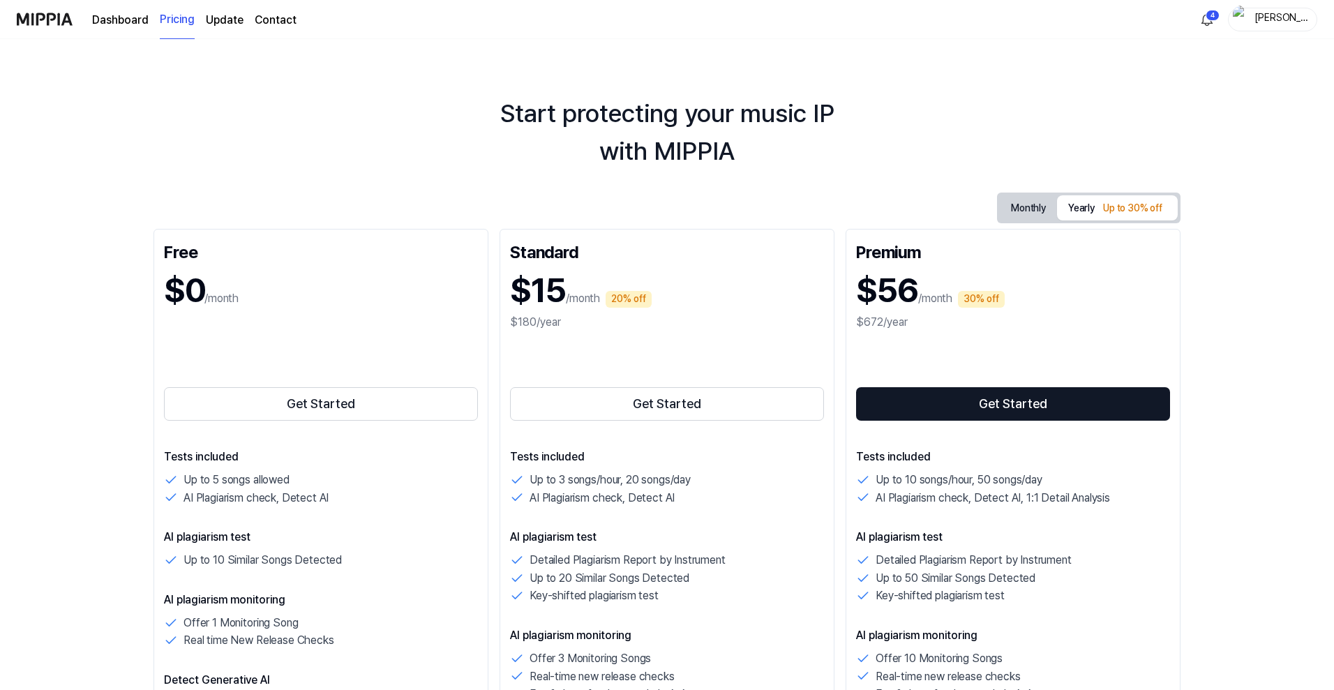
click at [1013, 201] on button "Monthly" at bounding box center [1028, 209] width 57 height 22
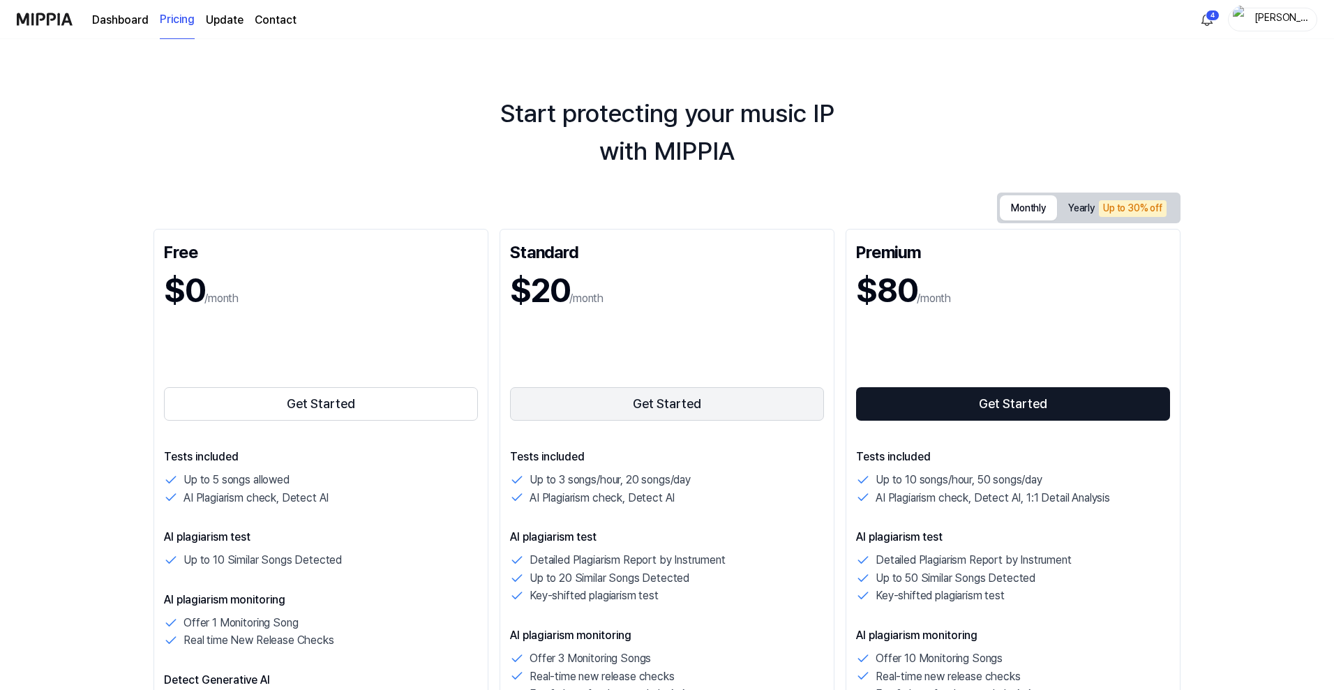
click at [678, 402] on button "Get Started" at bounding box center [667, 403] width 314 height 33
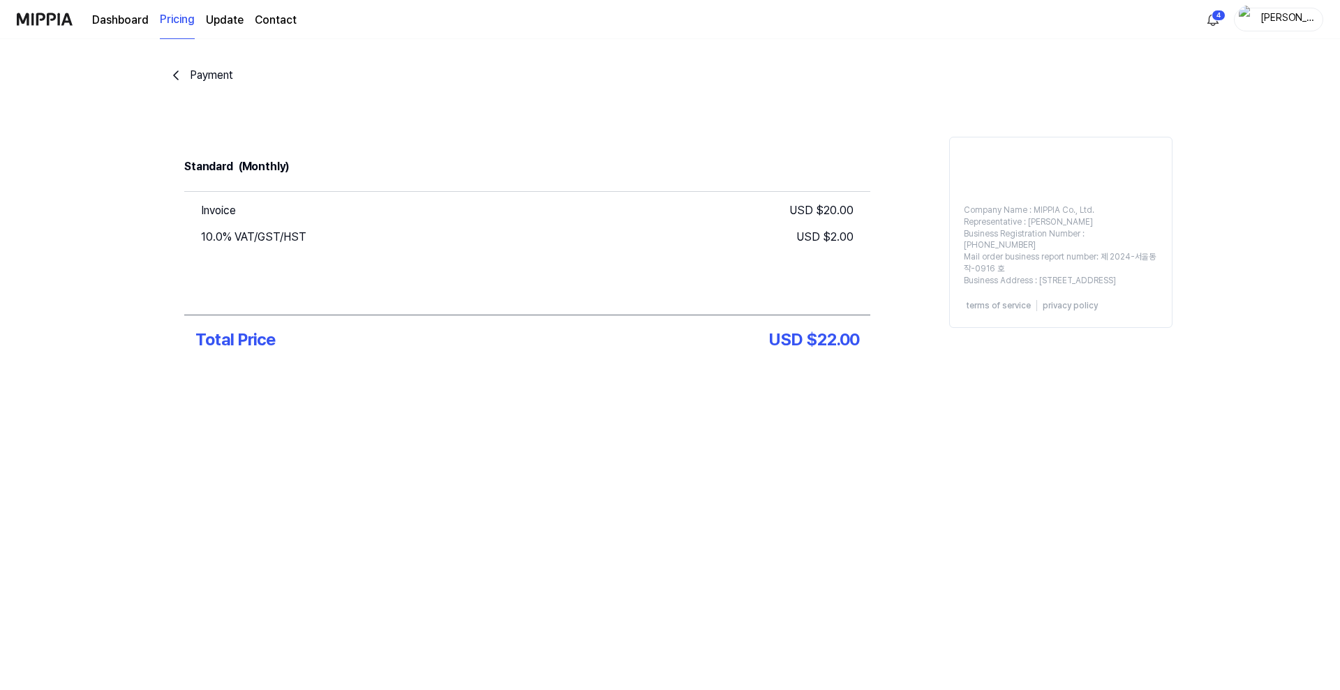
click at [50, 18] on img at bounding box center [45, 19] width 56 height 38
